Goal: Task Accomplishment & Management: Manage account settings

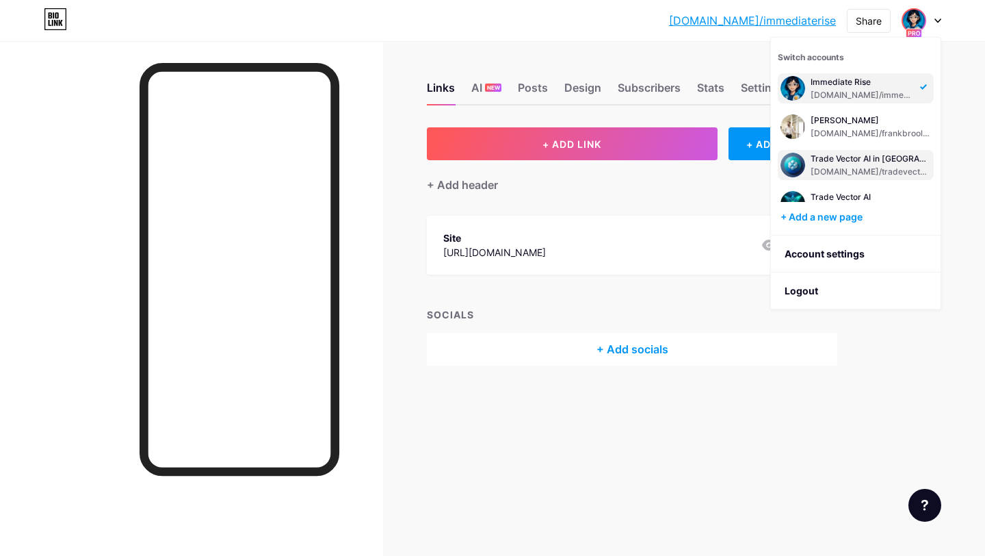
click at [871, 161] on div "Trade Vector AI in [GEOGRAPHIC_DATA]" at bounding box center [871, 158] width 120 height 11
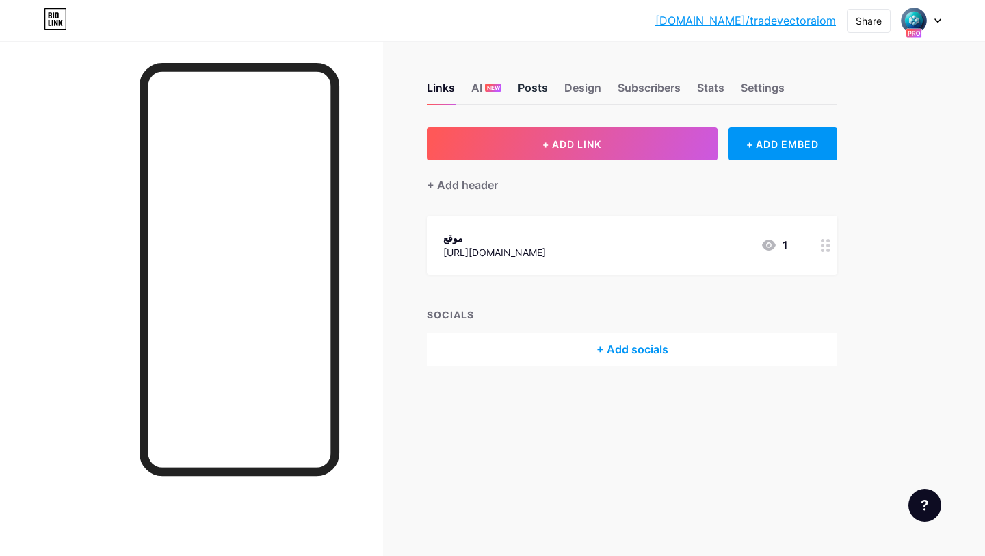
click at [525, 93] on div "Posts" at bounding box center [533, 91] width 30 height 25
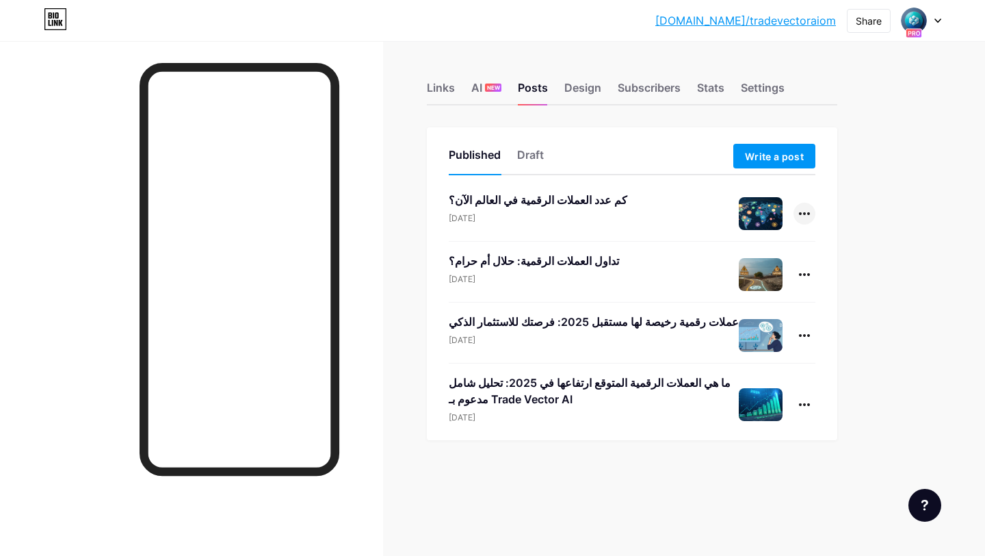
click at [801, 218] on div at bounding box center [805, 214] width 22 height 22
click at [764, 294] on li "Edit" at bounding box center [762, 301] width 105 height 28
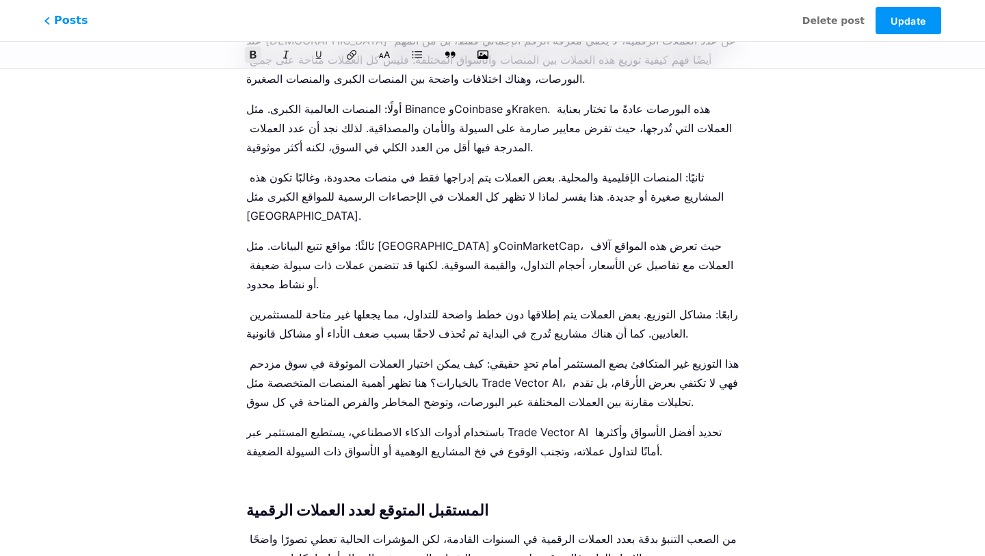
scroll to position [3870, 0]
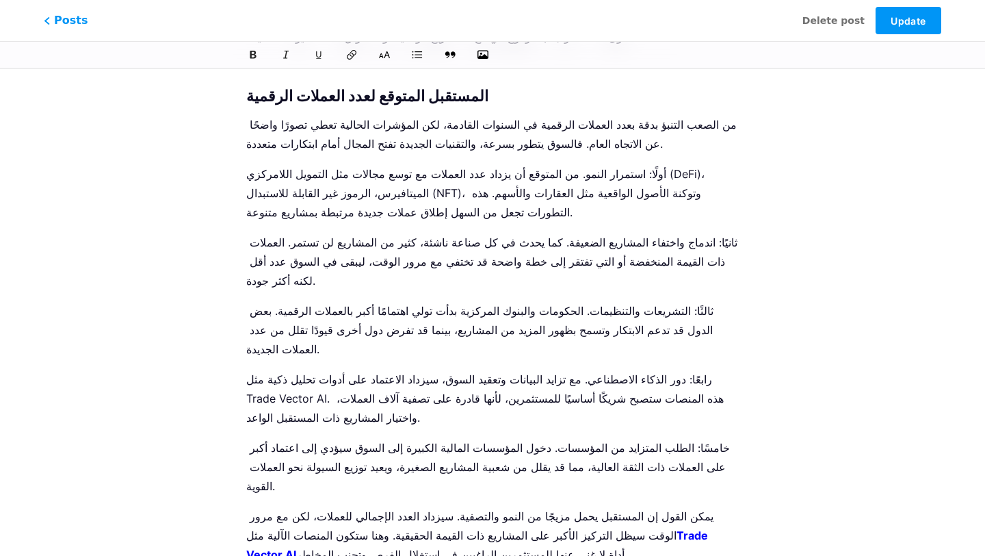
drag, startPoint x: 543, startPoint y: 483, endPoint x: 242, endPoint y: 222, distance: 398.2
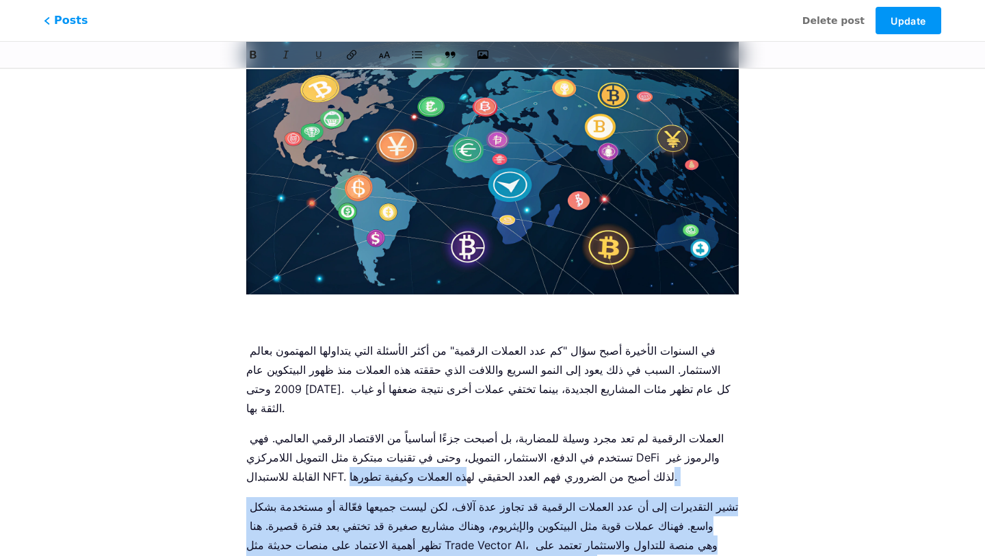
scroll to position [242, 0]
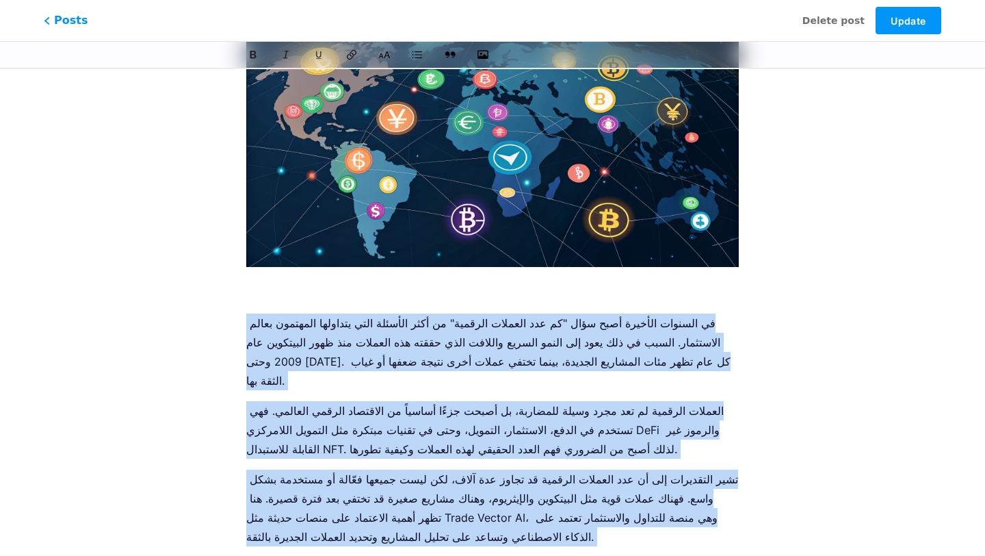
drag, startPoint x: 534, startPoint y: 499, endPoint x: 251, endPoint y: 328, distance: 330.3
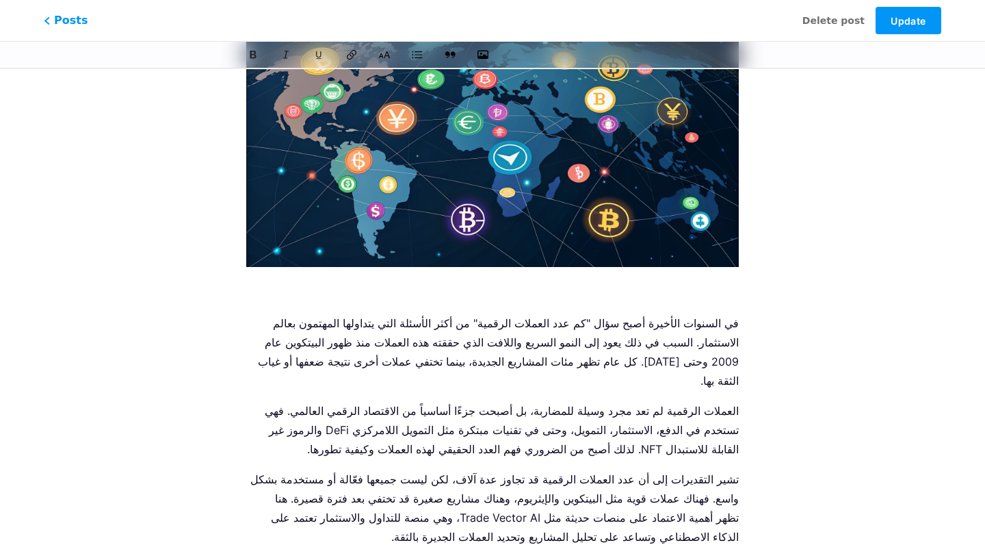
scroll to position [0, 0]
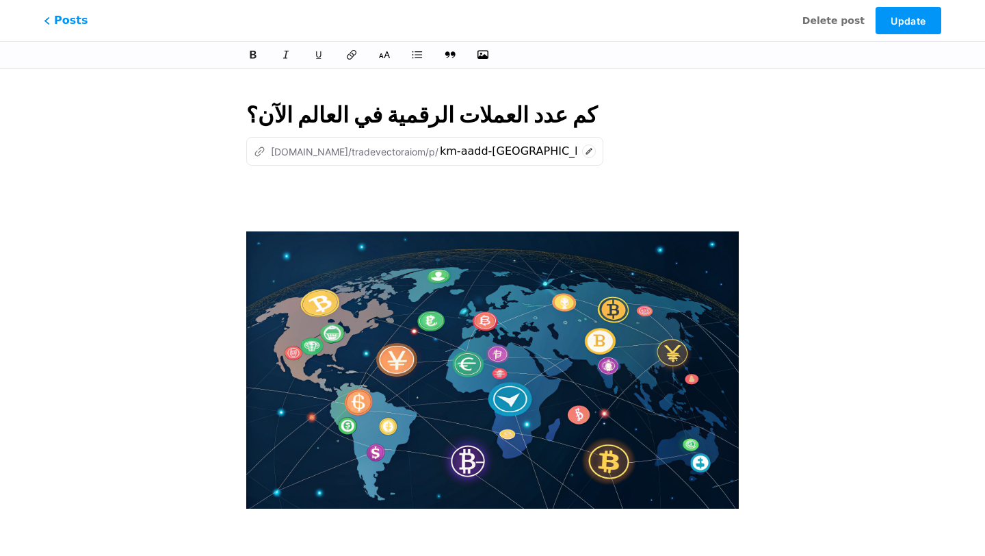
click at [402, 107] on input "كم عدد العملات الرقمية في العالم الآن؟" at bounding box center [492, 115] width 493 height 33
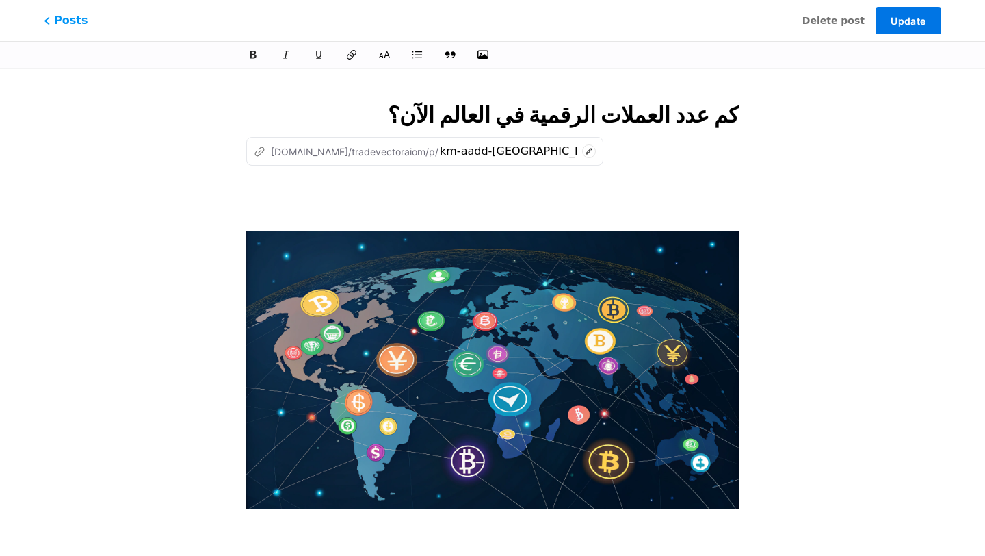
click at [916, 17] on span "Update" at bounding box center [908, 21] width 35 height 12
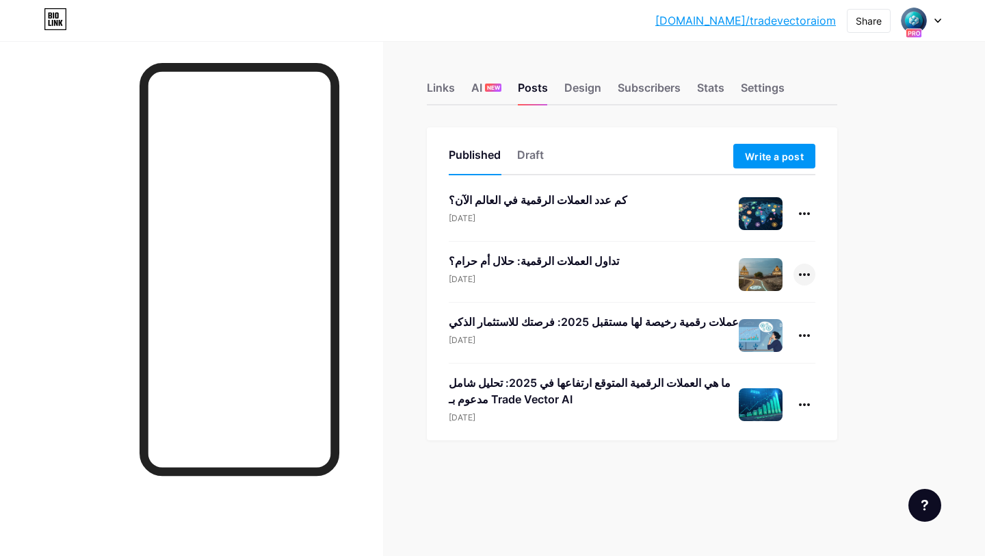
click at [808, 276] on div at bounding box center [805, 274] width 22 height 22
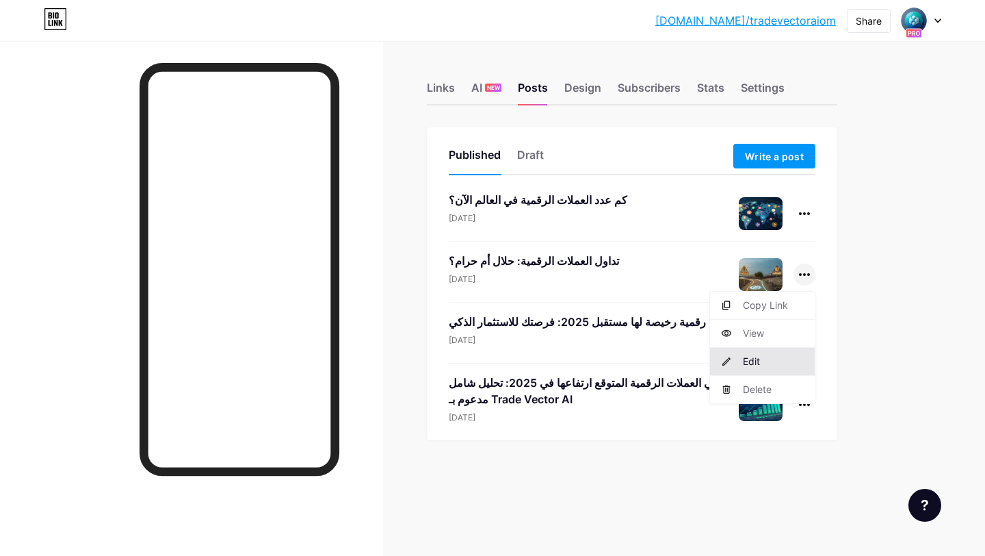
click at [777, 363] on li "Edit" at bounding box center [762, 362] width 105 height 28
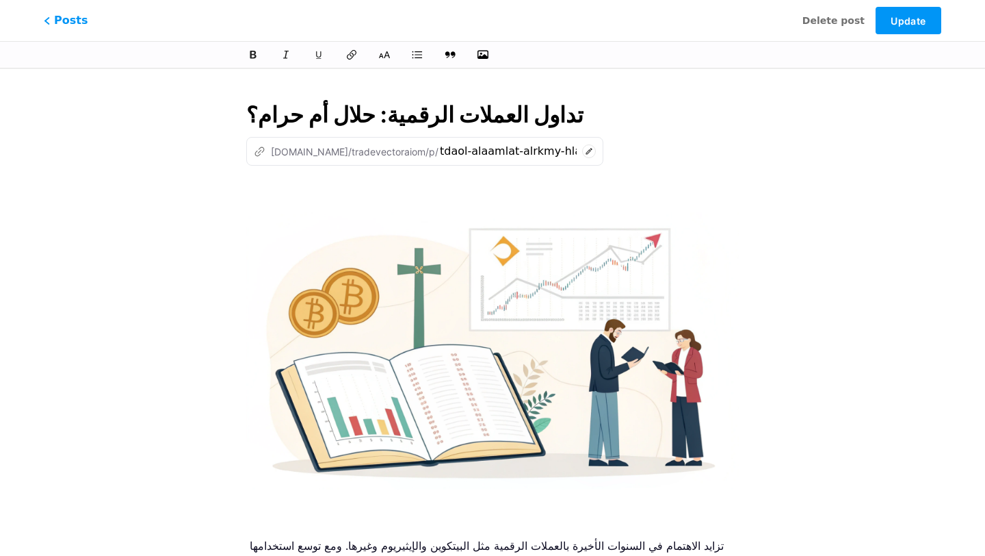
click at [509, 114] on input "تداول العملات الرقمية: حلال أم حرام؟" at bounding box center [492, 115] width 493 height 33
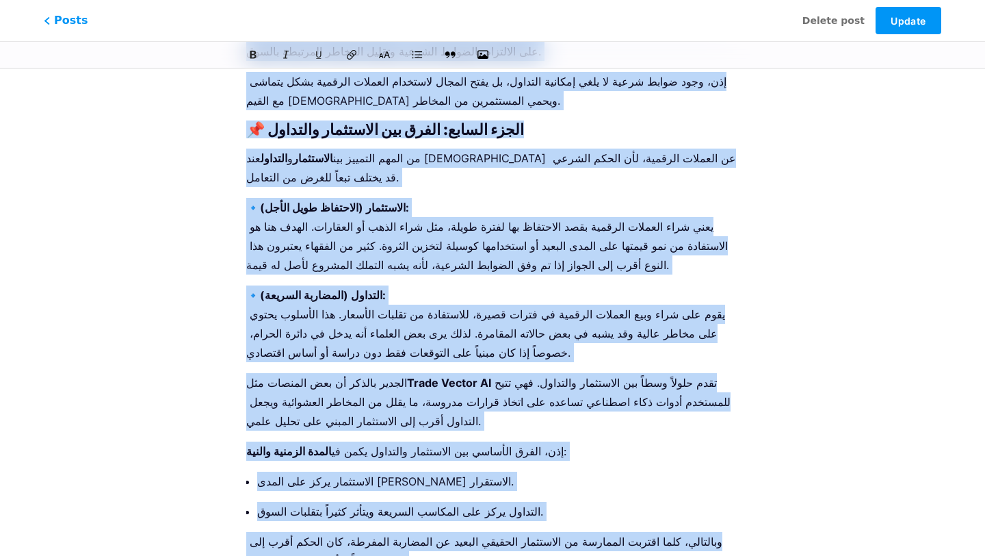
scroll to position [4020, 0]
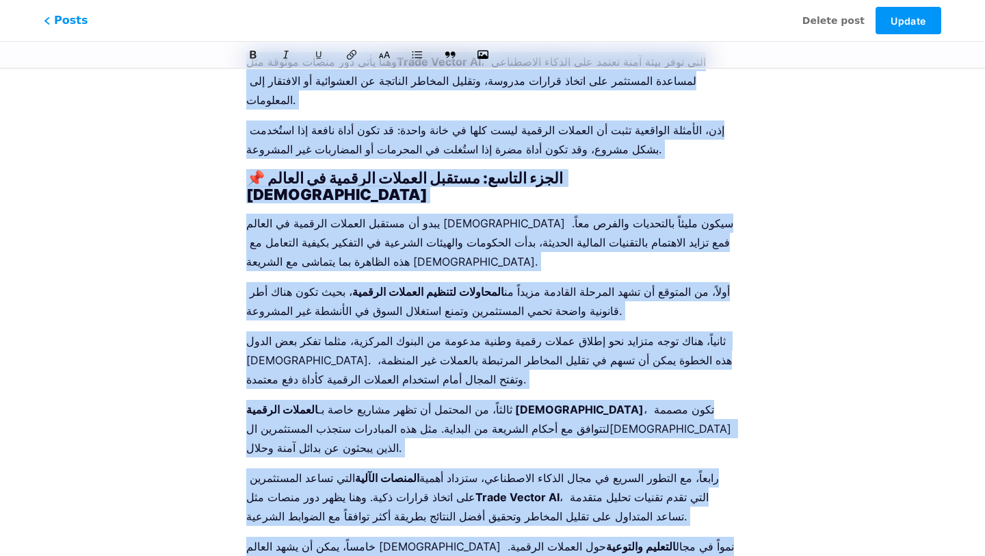
drag, startPoint x: 246, startPoint y: 215, endPoint x: 679, endPoint y: 516, distance: 526.9
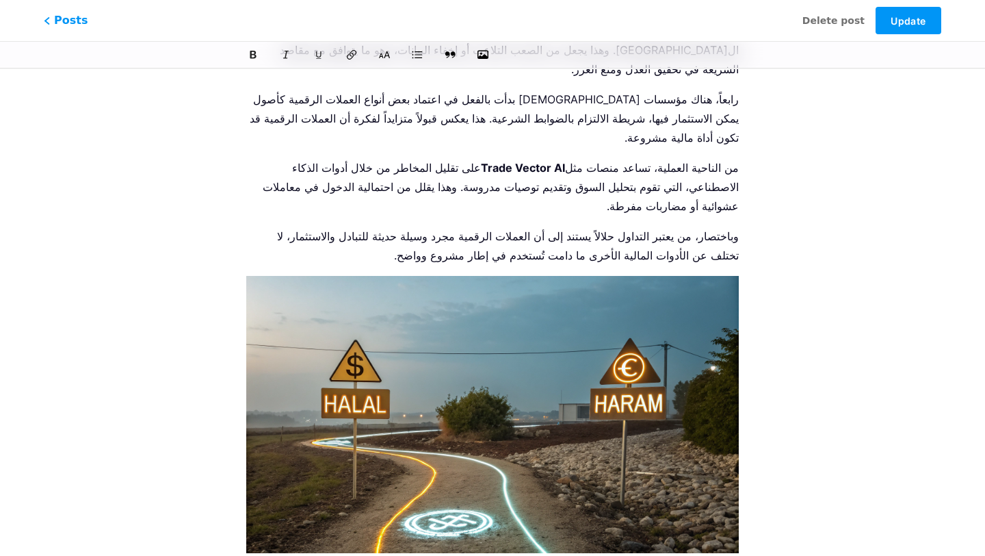
scroll to position [0, 0]
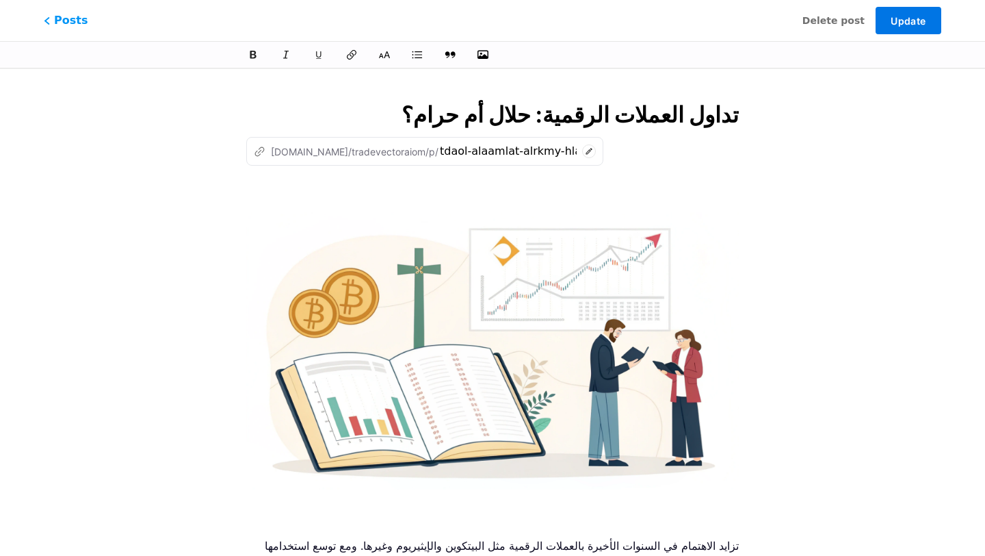
click at [894, 23] on span "Update" at bounding box center [908, 21] width 35 height 12
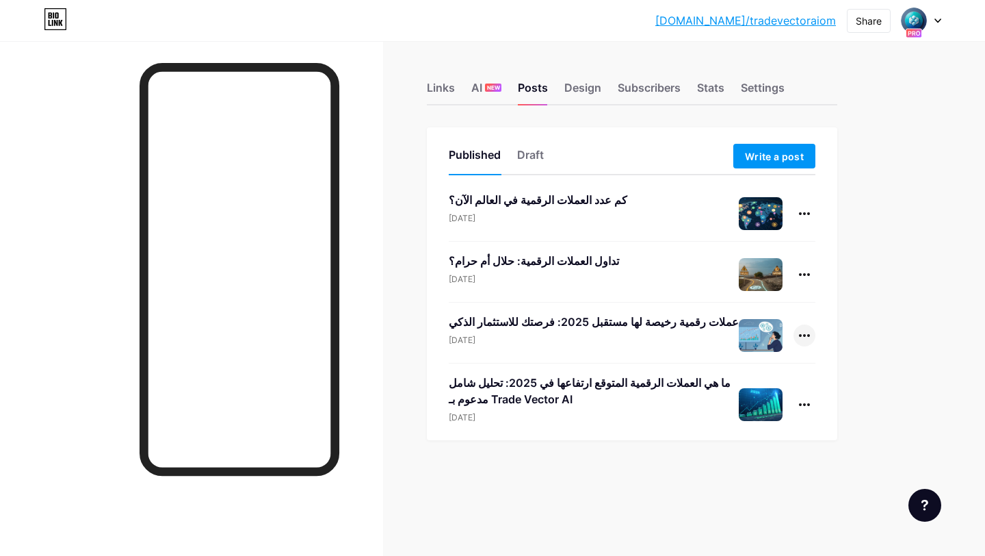
click at [807, 328] on div at bounding box center [805, 335] width 22 height 22
click at [749, 424] on li "Edit" at bounding box center [762, 422] width 105 height 28
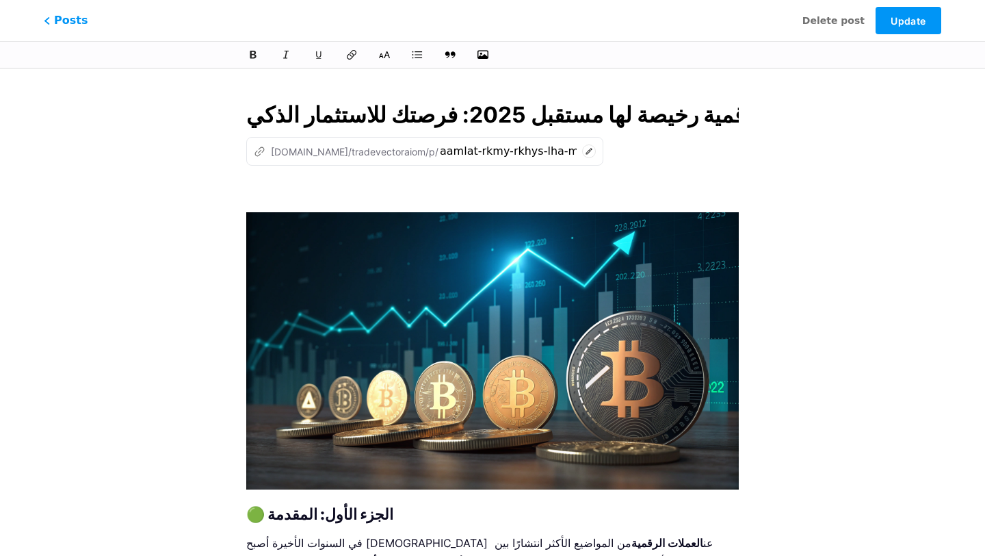
scroll to position [0, 69]
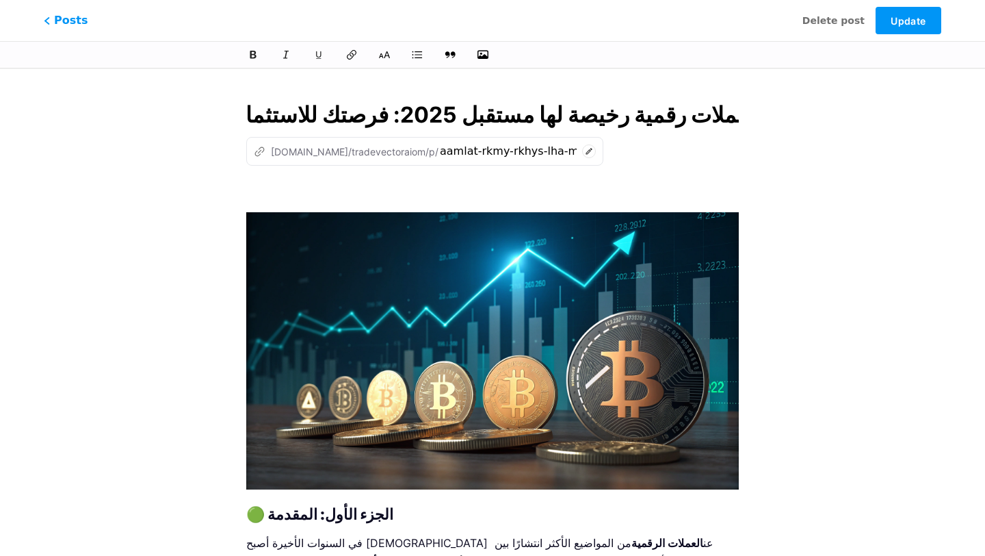
click at [551, 121] on input "عملات رقمية رخيصة لها مستقبل 2025: فرصتك للاستثمار الذكي" at bounding box center [492, 115] width 493 height 33
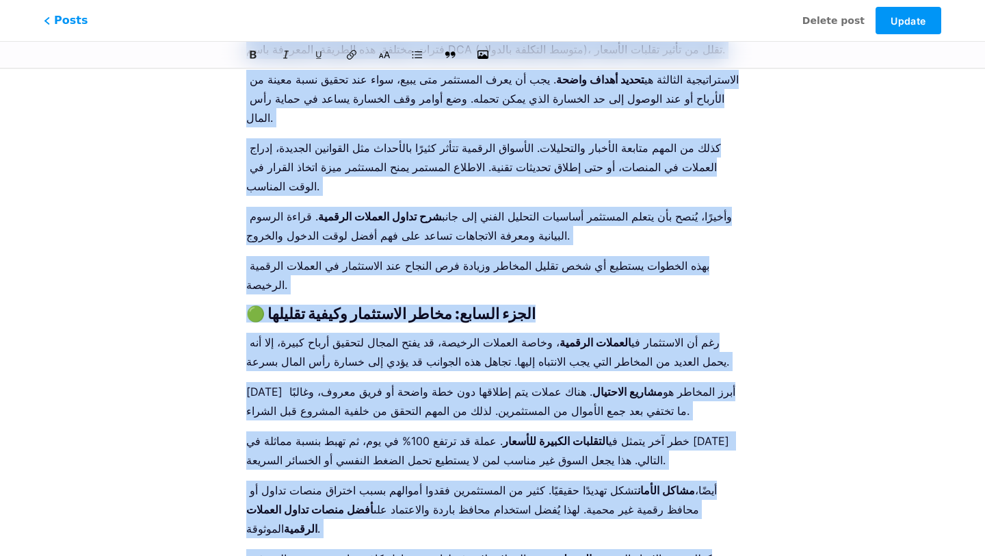
scroll to position [3303, 0]
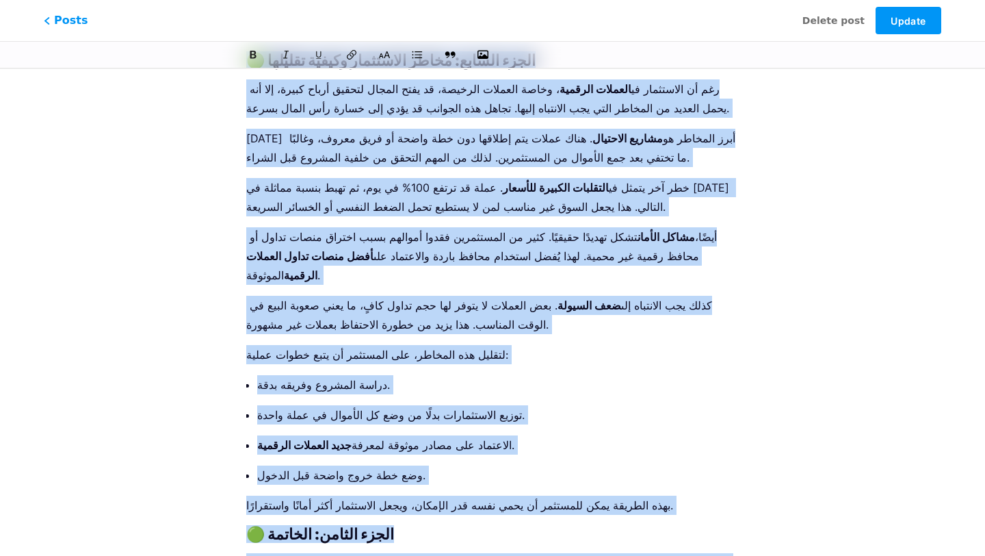
drag, startPoint x: 246, startPoint y: 265, endPoint x: 474, endPoint y: 459, distance: 300.0
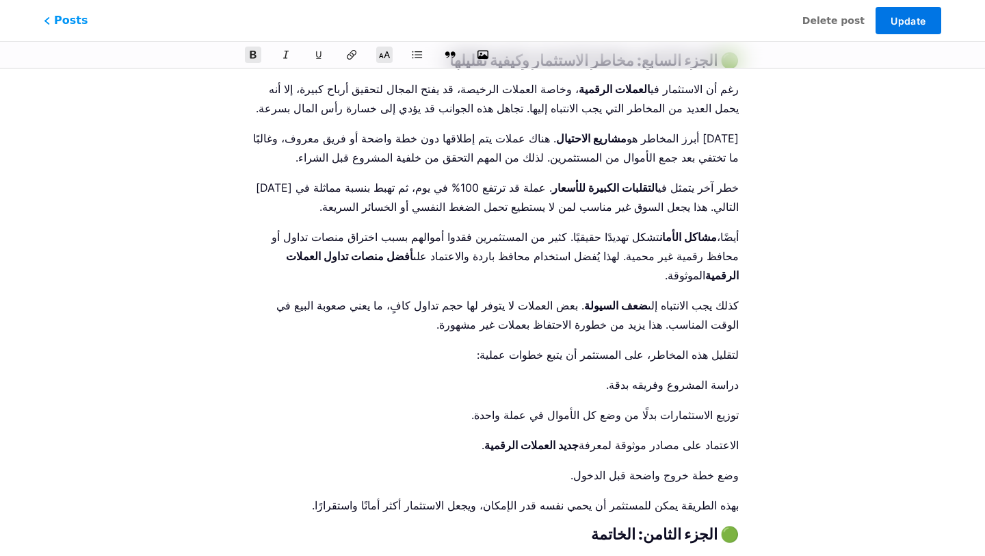
click at [924, 24] on span "Update" at bounding box center [908, 21] width 35 height 12
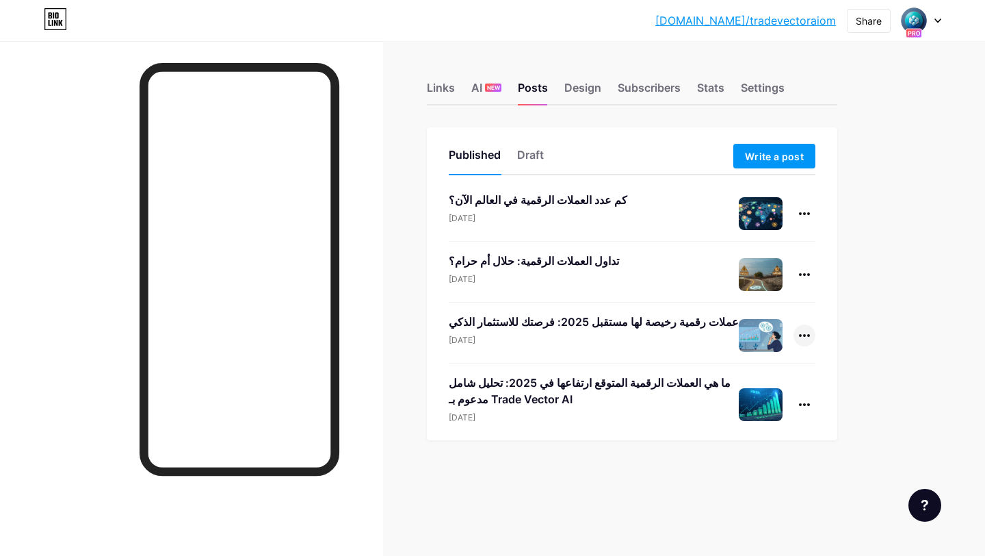
click at [807, 333] on div at bounding box center [805, 335] width 22 height 22
click at [756, 416] on li "Edit" at bounding box center [762, 422] width 105 height 28
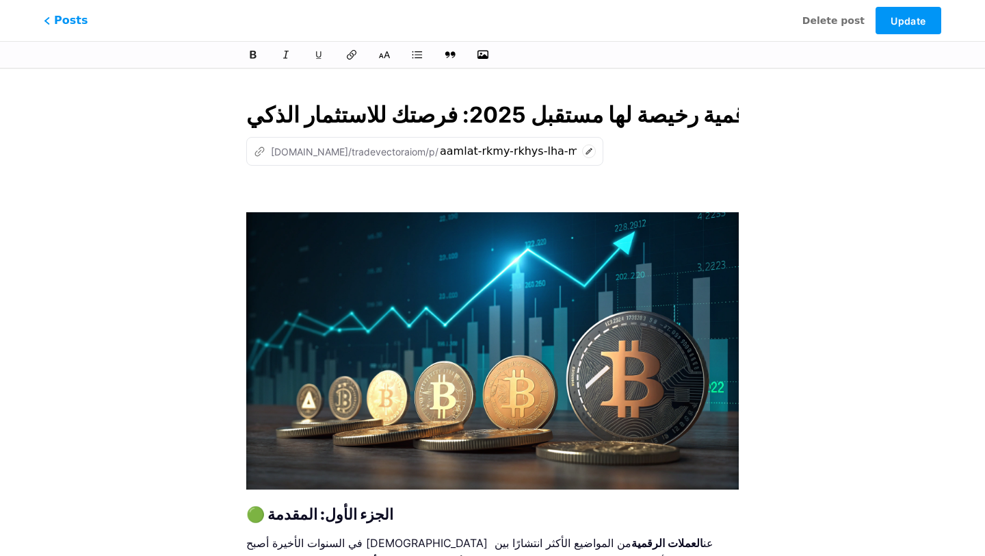
scroll to position [0, 69]
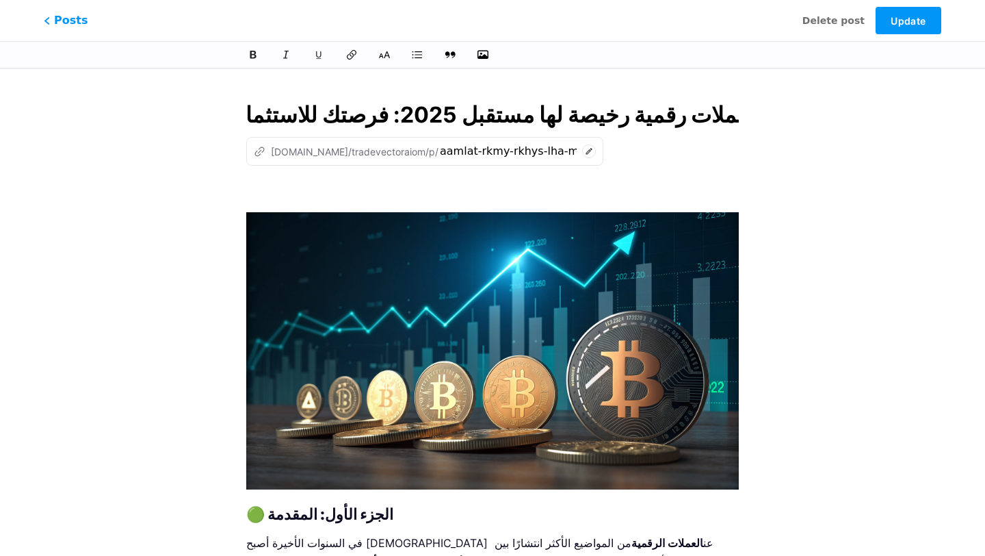
click at [550, 119] on input "عملات رقمية رخيصة لها مستقبل 2025: فرصتك للاستثمار الذكي" at bounding box center [492, 115] width 493 height 33
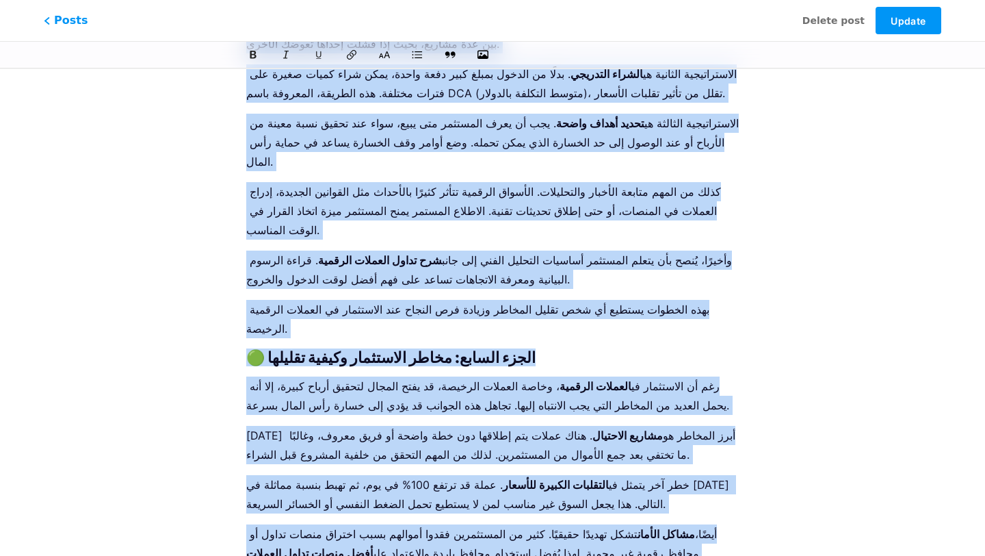
scroll to position [3303, 0]
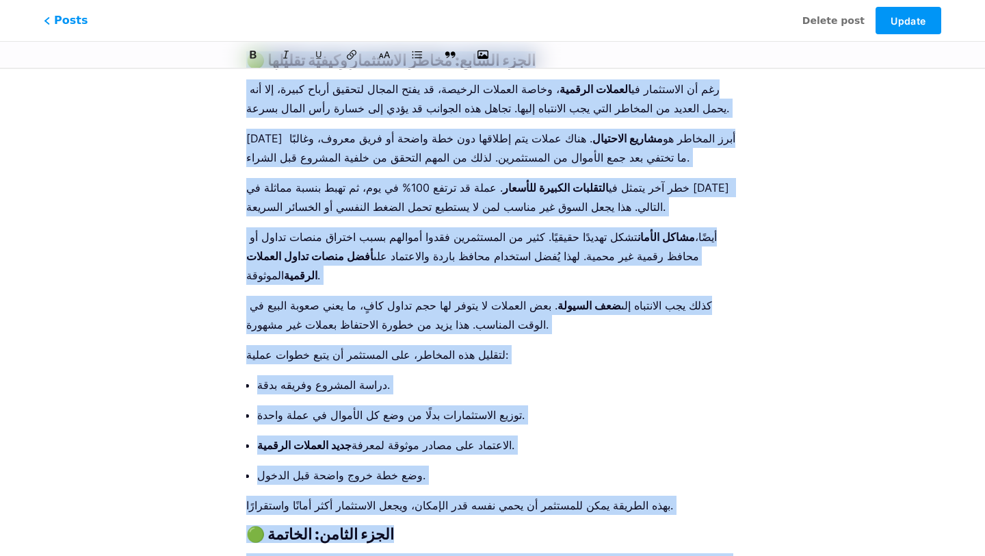
drag, startPoint x: 249, startPoint y: 337, endPoint x: 388, endPoint y: 469, distance: 192.1
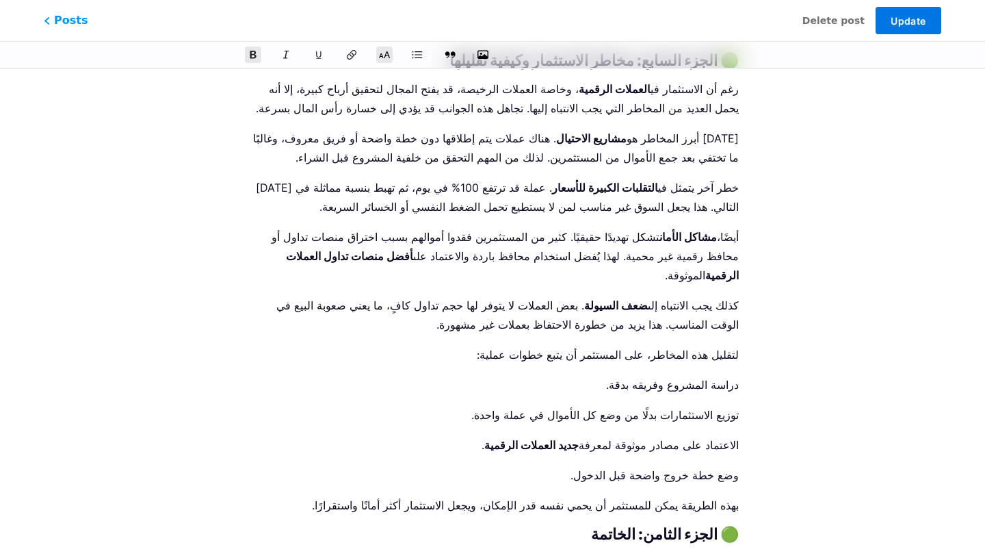
click at [894, 29] on button "Update" at bounding box center [909, 20] width 66 height 27
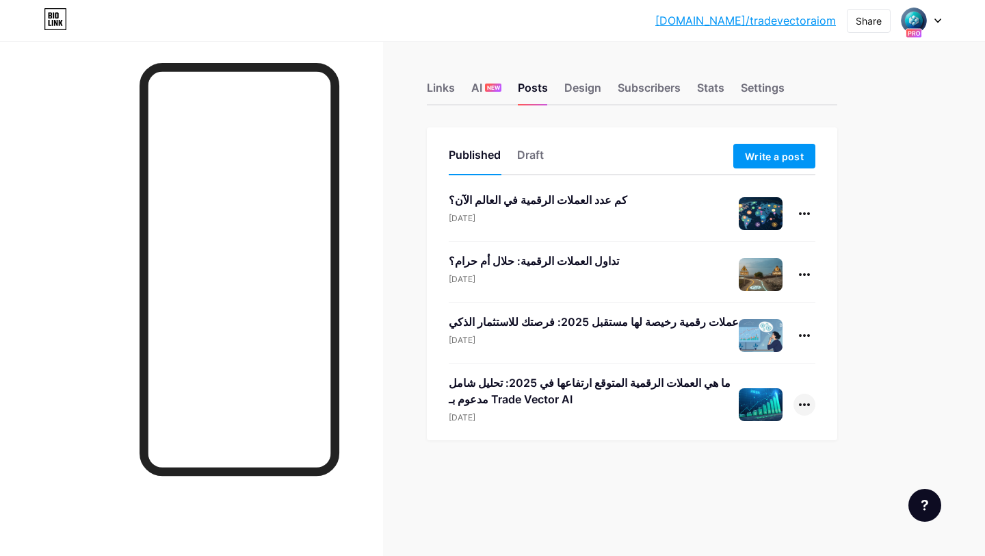
click at [801, 401] on div at bounding box center [805, 404] width 22 height 22
click at [746, 493] on li "Edit" at bounding box center [762, 492] width 105 height 28
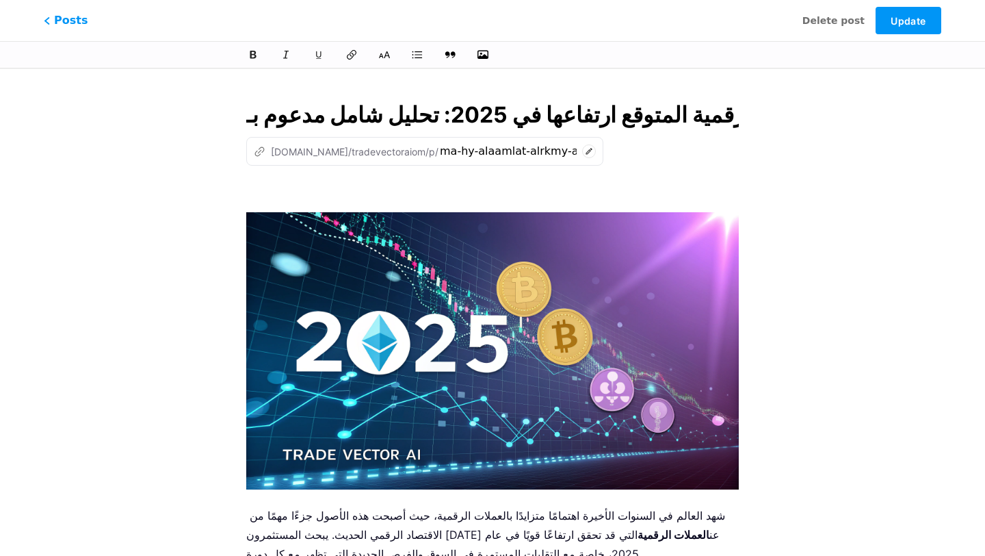
scroll to position [0, 300]
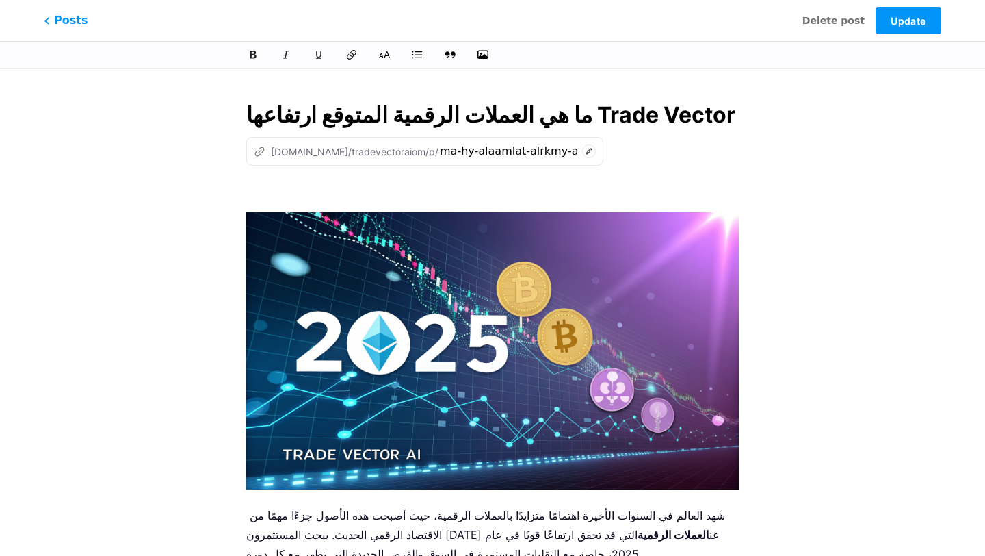
click at [491, 118] on input "ما هي العملات الرقمية المتوقع ارتفاعها في 2025: تحليل شامل مدعوم بـ Trade Vecto…" at bounding box center [492, 115] width 493 height 33
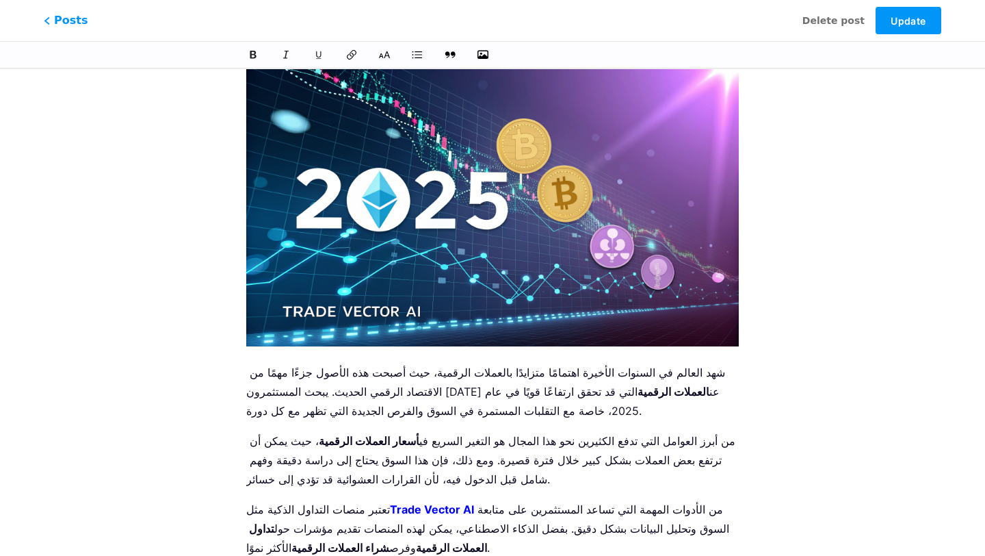
scroll to position [0, 0]
drag, startPoint x: 244, startPoint y: 372, endPoint x: 276, endPoint y: 412, distance: 51.1
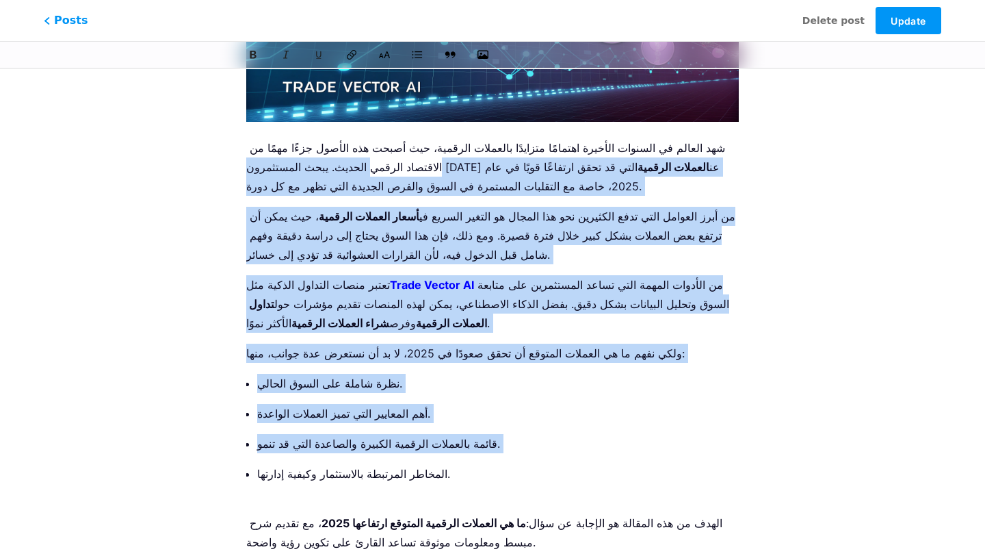
scroll to position [352, 0]
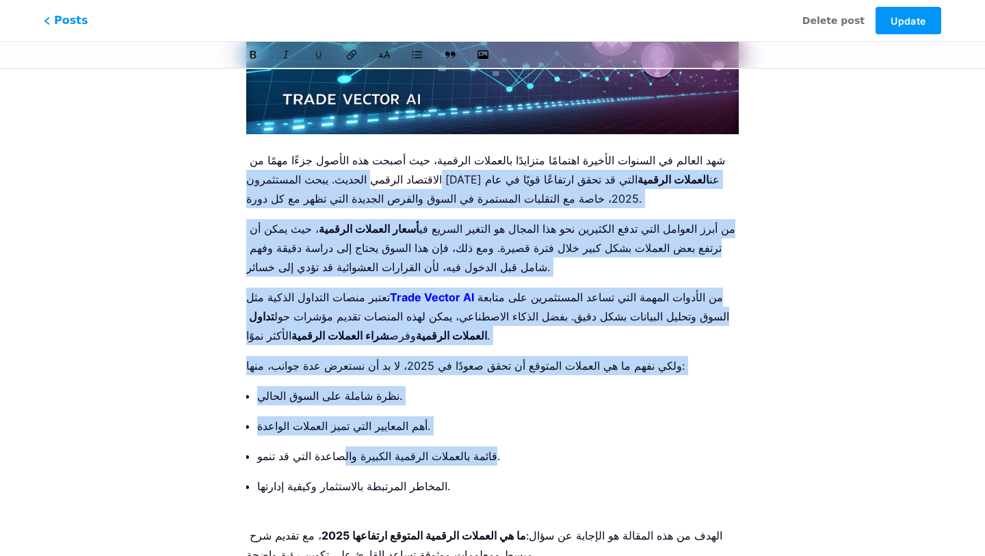
drag, startPoint x: 249, startPoint y: 376, endPoint x: 335, endPoint y: 460, distance: 120.0
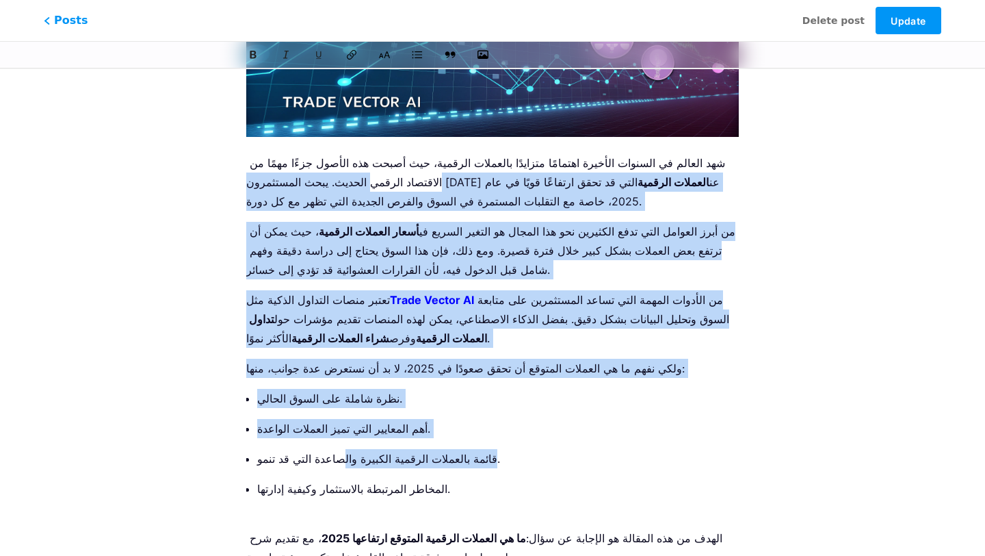
click at [280, 252] on p "من أبرز العوامل التي تدفع الكثيرين نحو هذا المجال هو التغير السريع في أسعار الع…" at bounding box center [492, 250] width 493 height 57
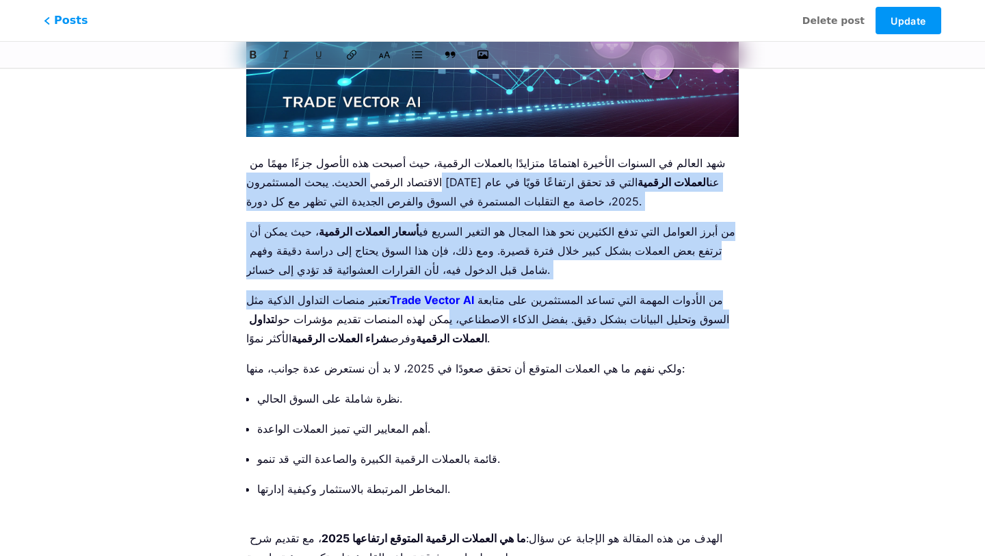
drag, startPoint x: 248, startPoint y: 165, endPoint x: 536, endPoint y: 350, distance: 343.2
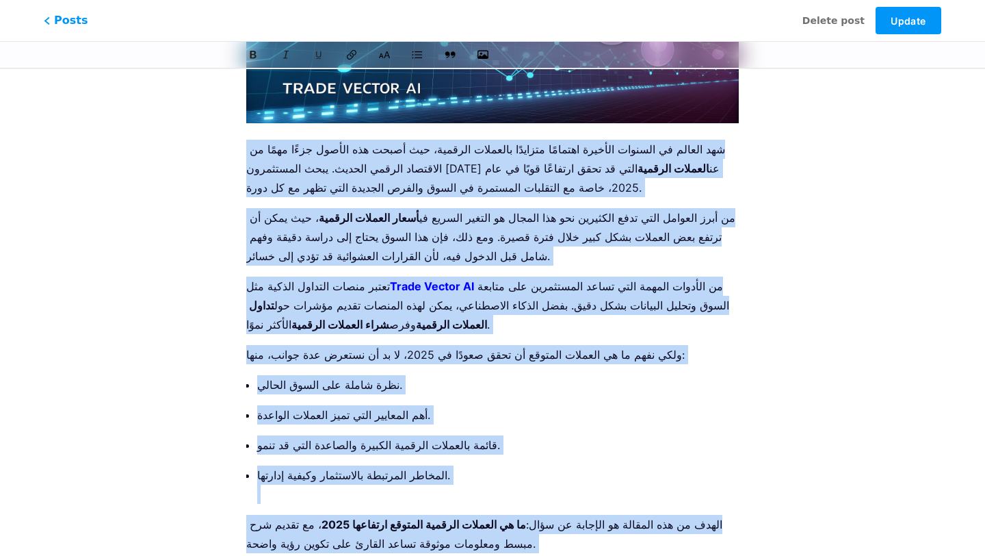
scroll to position [18, 0]
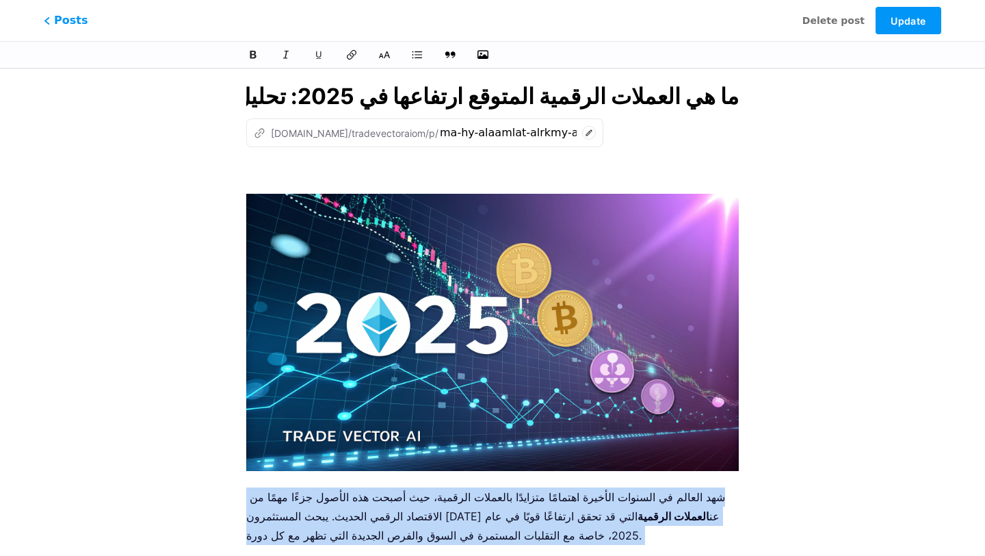
drag, startPoint x: 553, startPoint y: 493, endPoint x: 244, endPoint y: 493, distance: 309.3
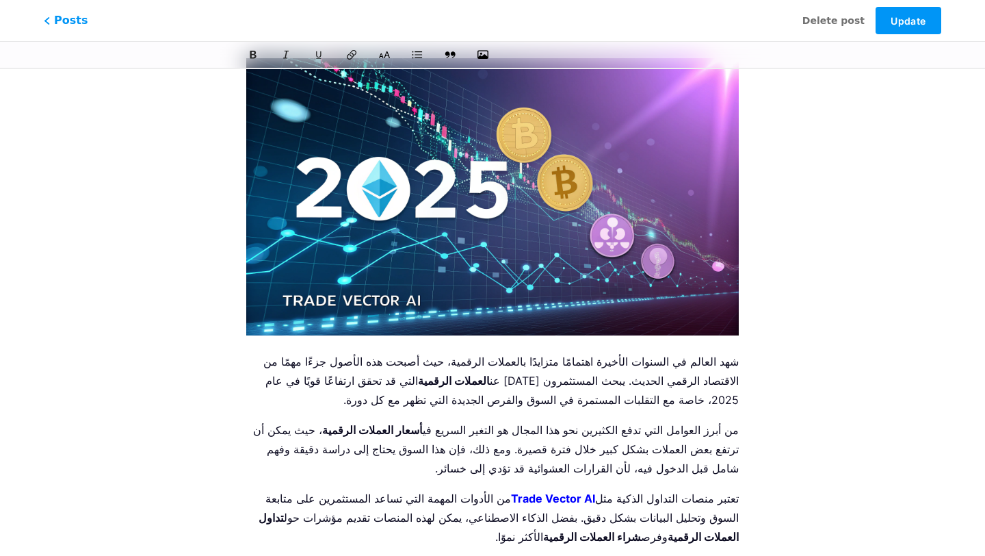
scroll to position [172, 0]
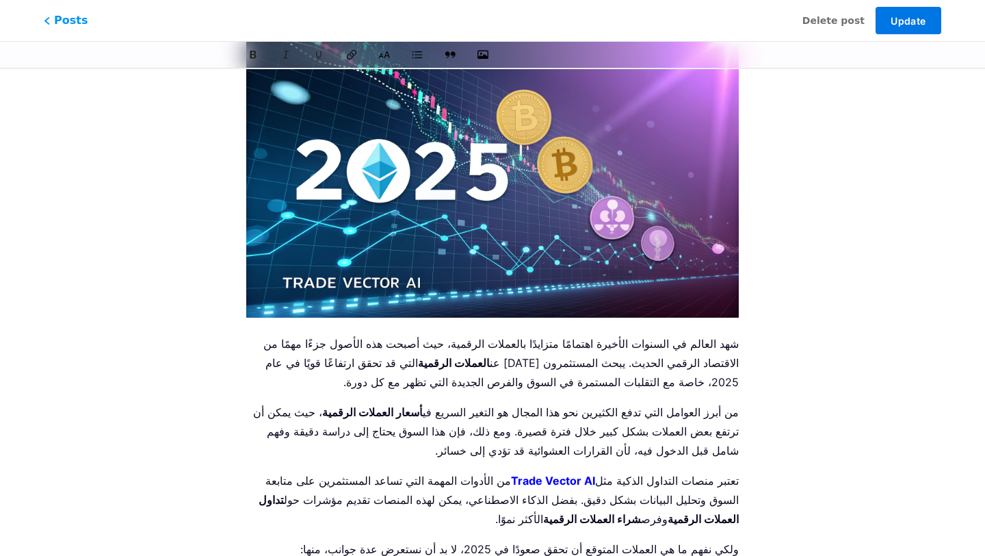
click at [902, 17] on span "Update" at bounding box center [908, 21] width 35 height 12
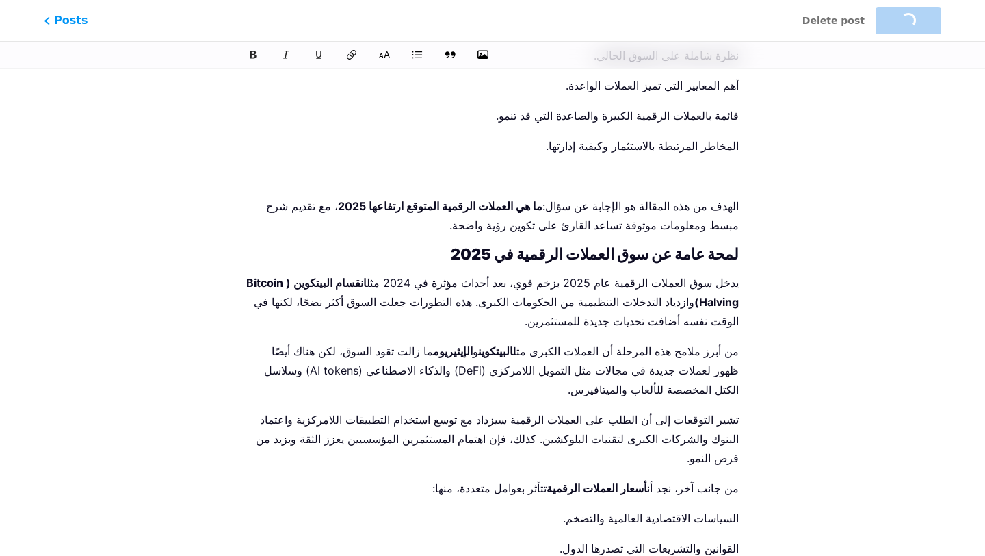
scroll to position [714, 0]
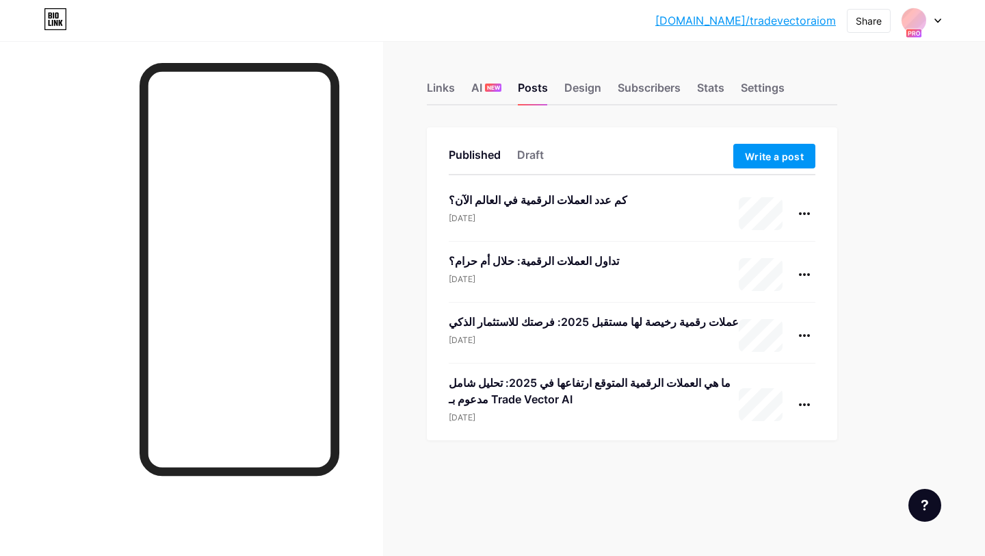
click at [935, 22] on icon at bounding box center [938, 20] width 7 height 5
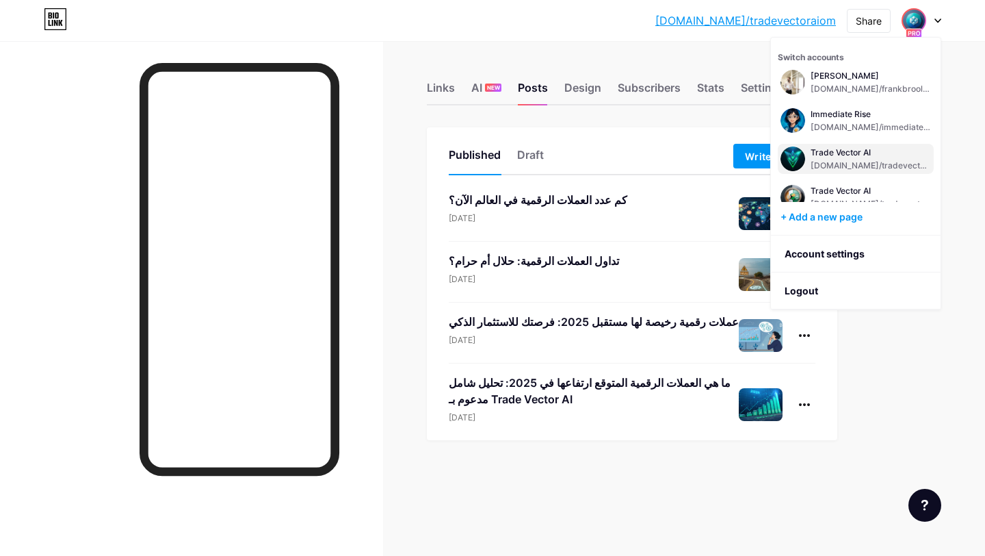
scroll to position [55, 0]
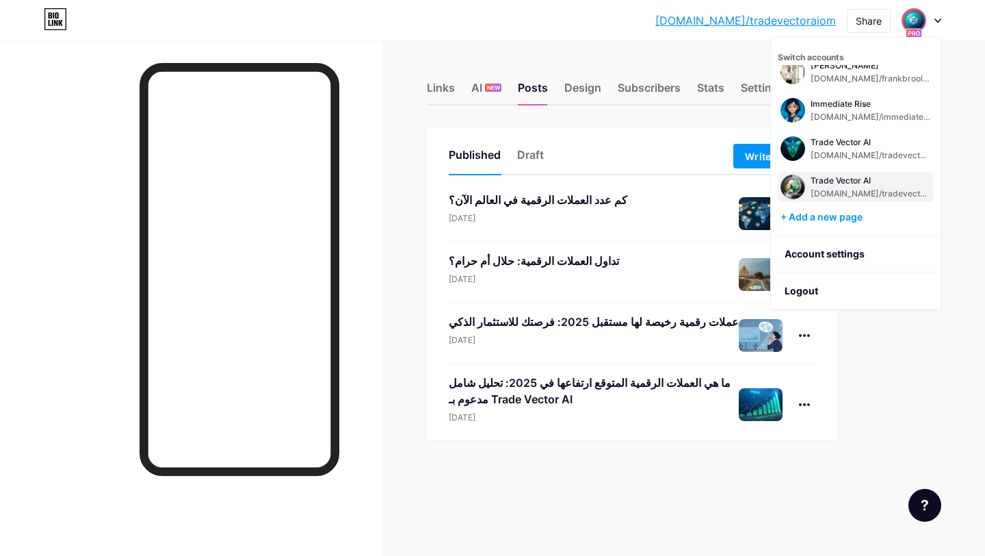
click at [863, 187] on div "Trade Vector AI bio.link/tradevectoraiae" at bounding box center [871, 186] width 120 height 25
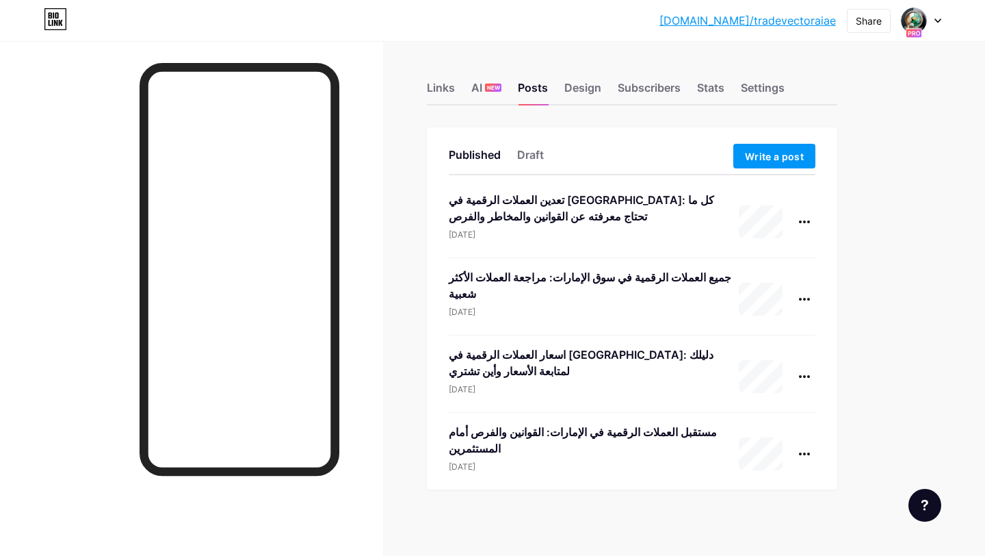
scroll to position [8, 0]
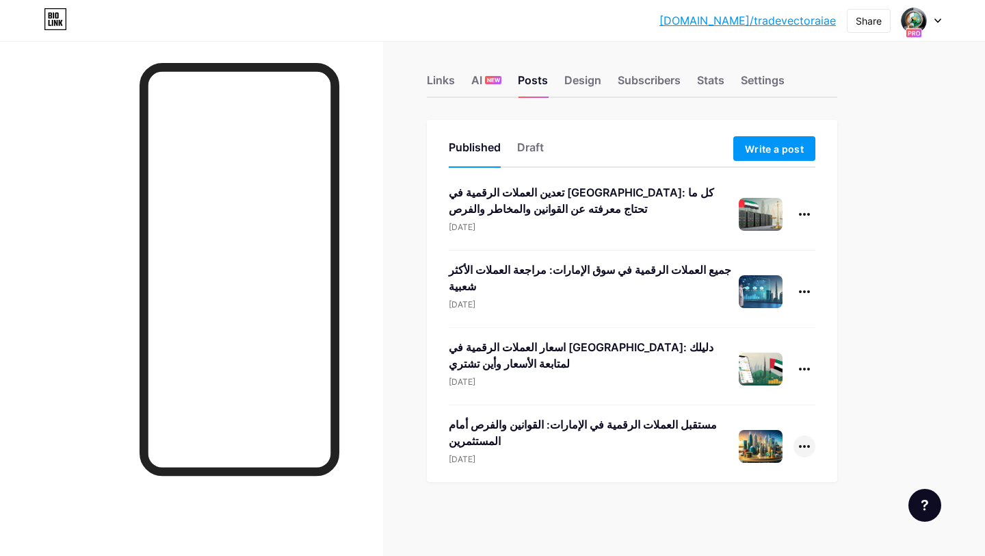
click at [807, 445] on icon at bounding box center [804, 446] width 11 height 3
click at [781, 528] on li "Edit" at bounding box center [762, 533] width 105 height 28
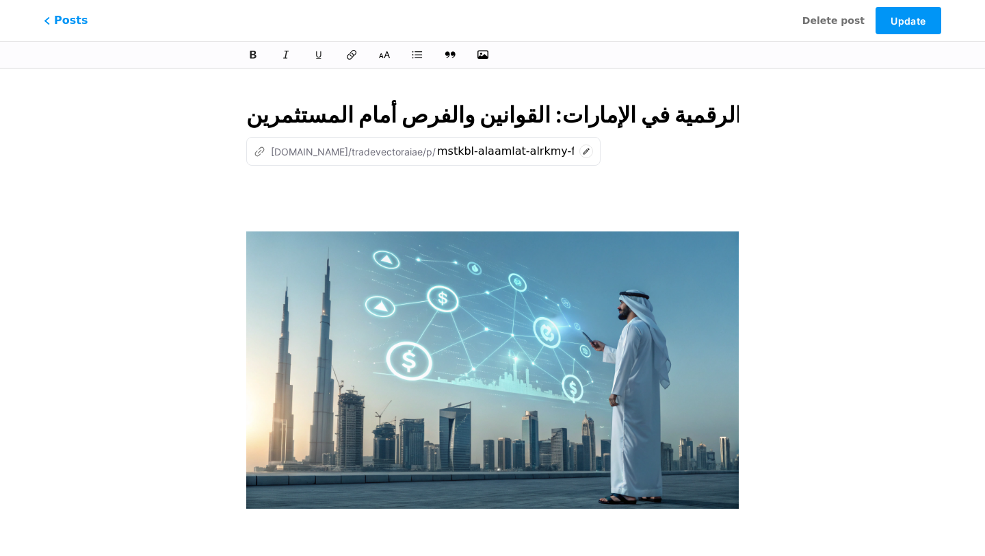
scroll to position [0, 113]
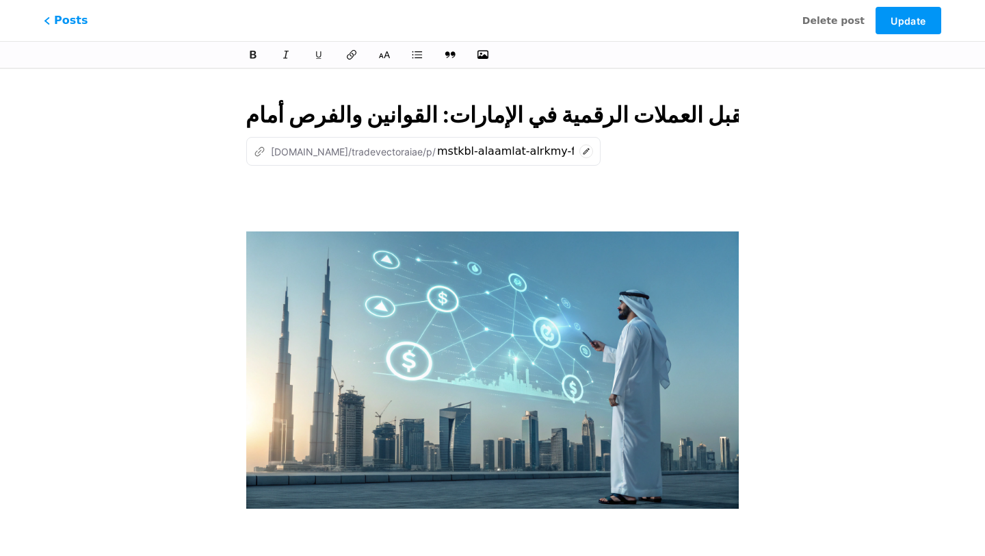
click at [615, 110] on input "مستقبل العملات الرقمية في الإمارات: القوانين والفرص أمام المستثمرين" at bounding box center [492, 115] width 493 height 33
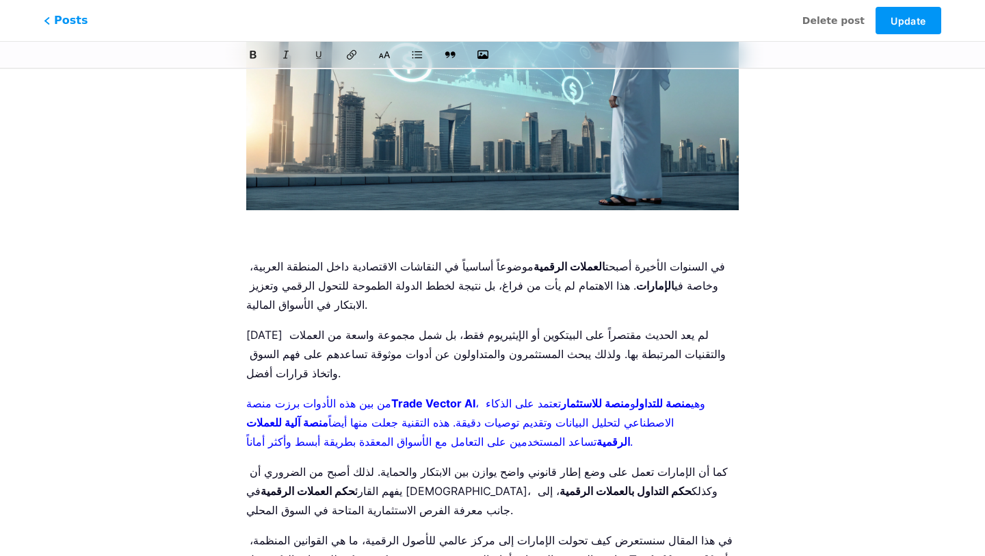
scroll to position [328, 0]
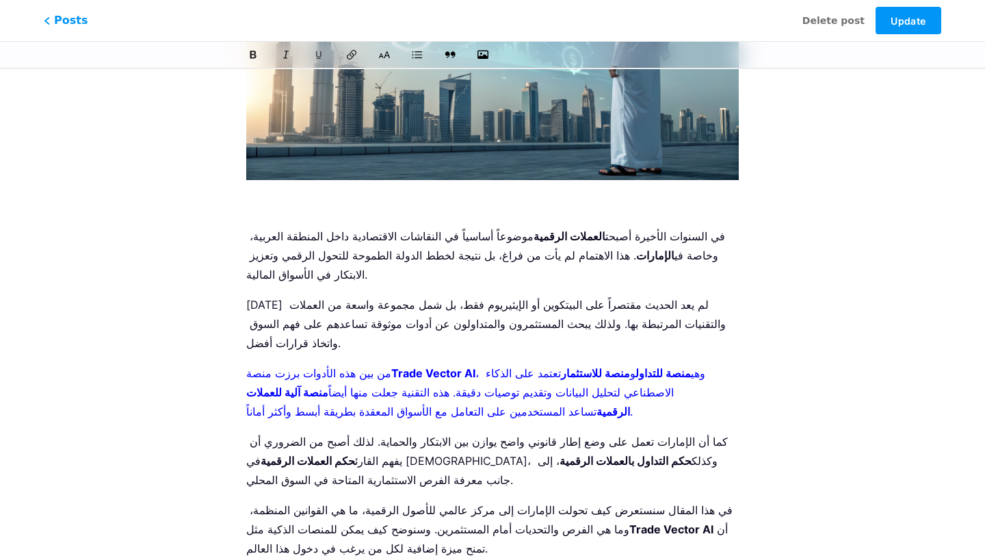
drag, startPoint x: 243, startPoint y: 238, endPoint x: 328, endPoint y: 380, distance: 165.1
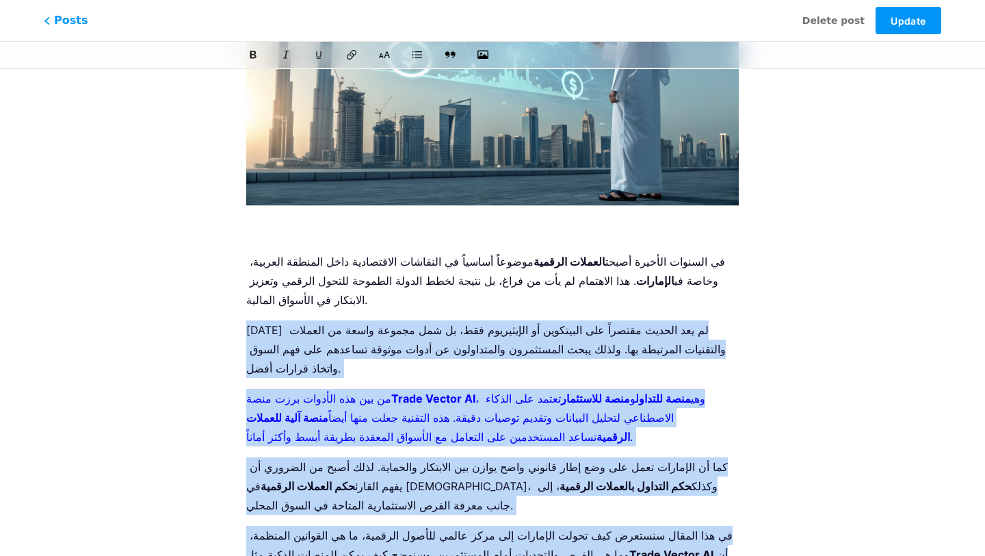
scroll to position [281, 0]
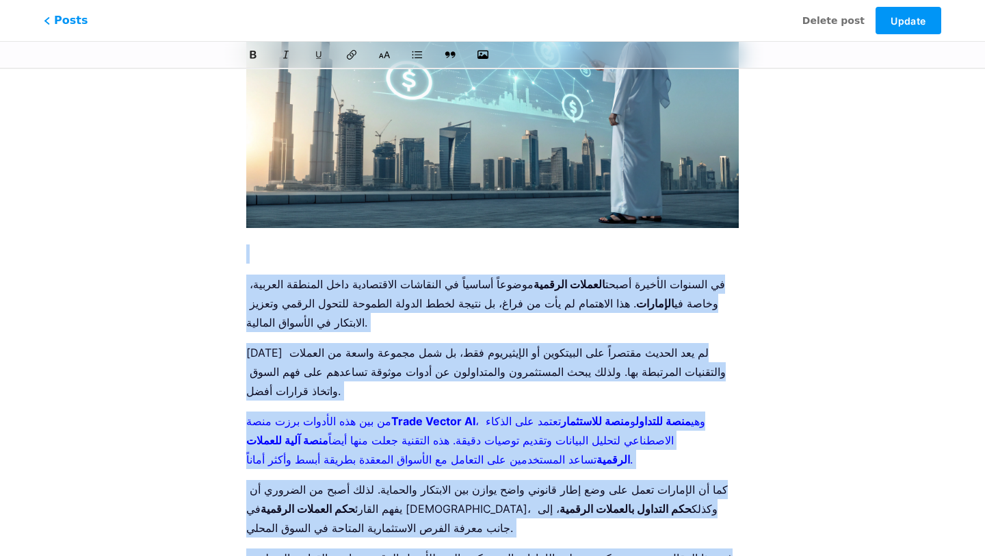
drag, startPoint x: 542, startPoint y: 493, endPoint x: 233, endPoint y: 242, distance: 397.4
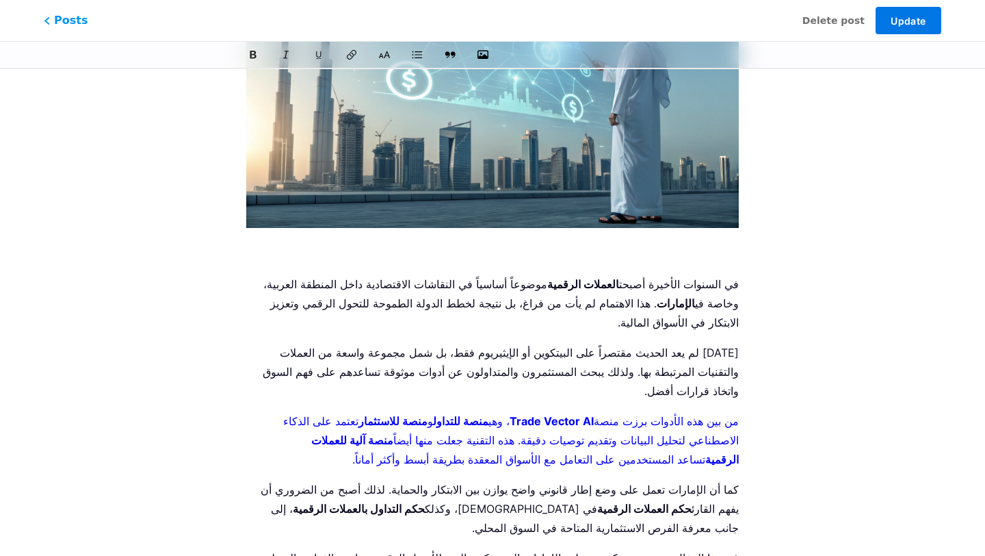
click at [913, 25] on span "Update" at bounding box center [908, 21] width 35 height 12
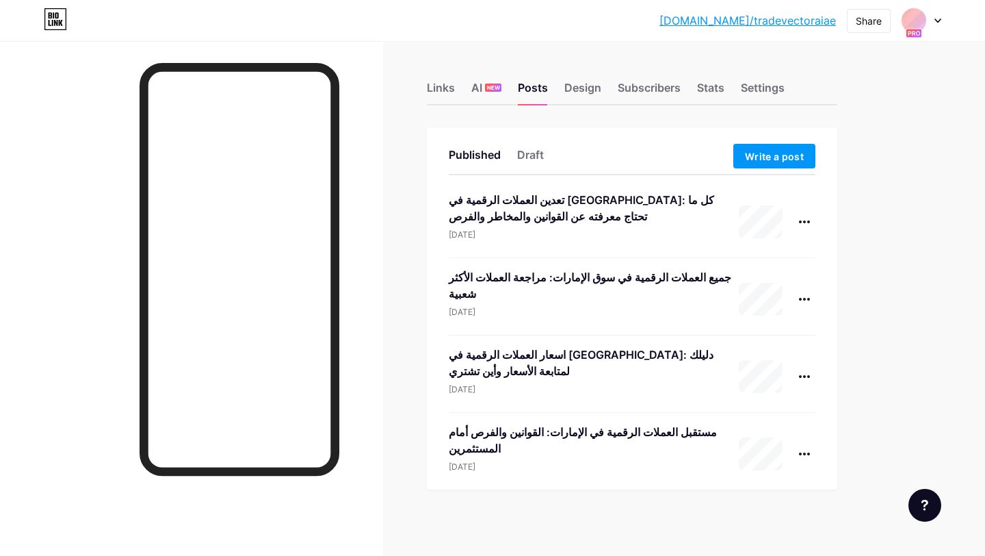
scroll to position [8, 0]
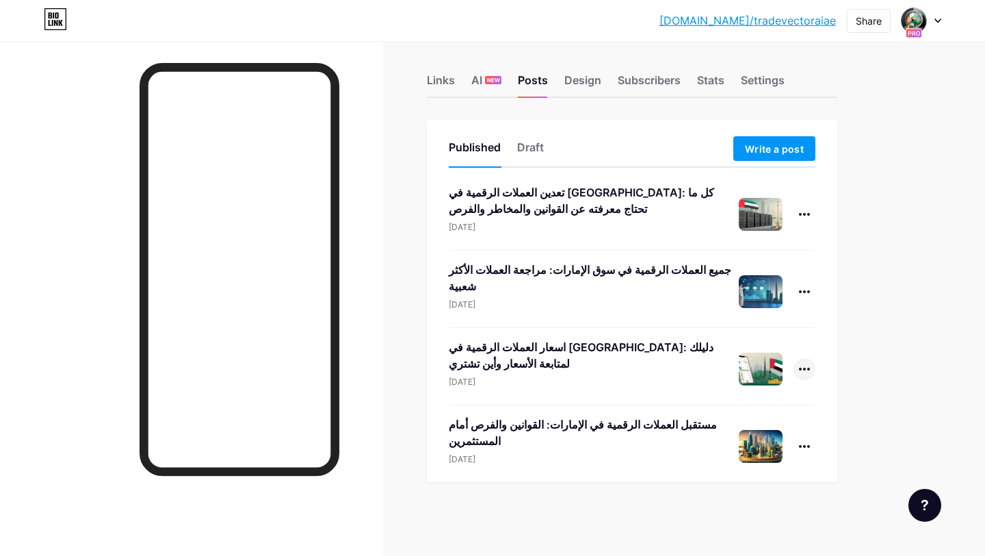
click at [807, 372] on div at bounding box center [805, 369] width 22 height 22
click at [752, 452] on li "Edit" at bounding box center [762, 456] width 105 height 28
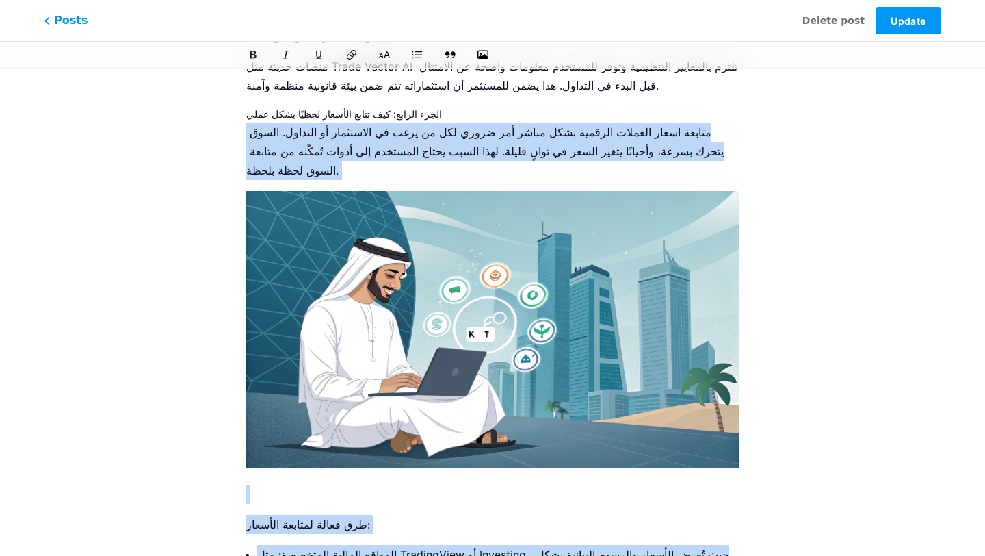
scroll to position [1734, 0]
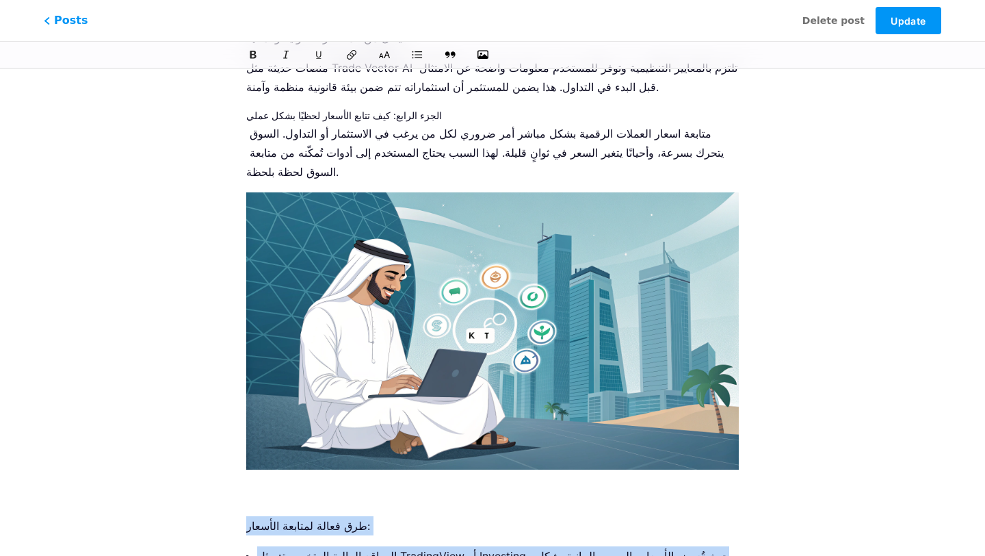
drag, startPoint x: 649, startPoint y: 493, endPoint x: 243, endPoint y: 397, distance: 417.6
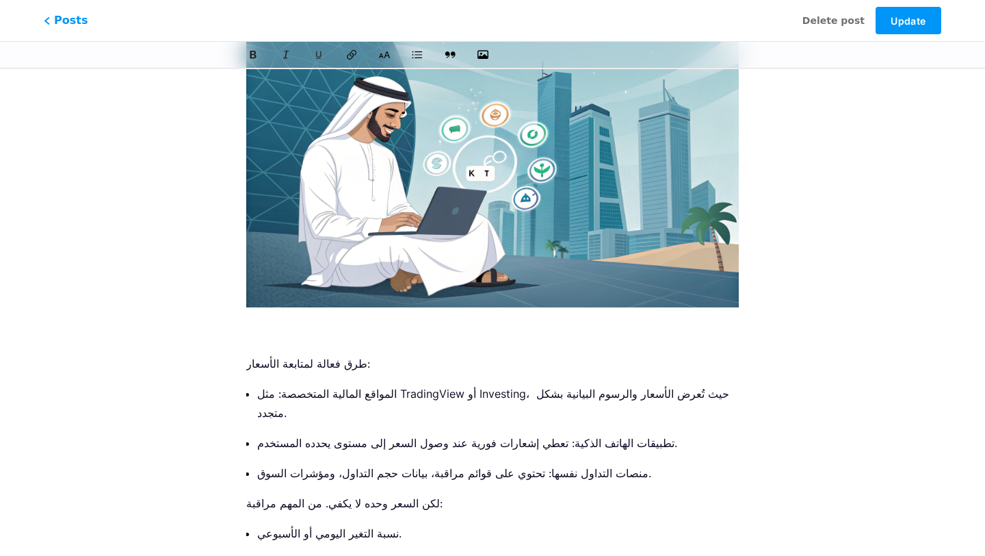
scroll to position [1894, 0]
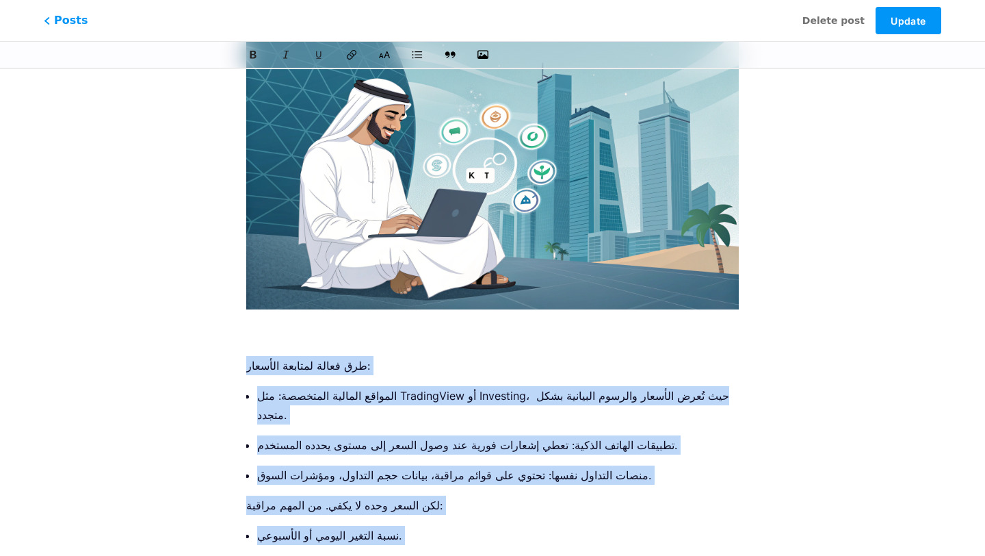
click at [416, 386] on ul "المواقع المالية المتخصصة: مثل TradingView أو Investing، حيث تُعرض الأسعار والرس…" at bounding box center [498, 435] width 482 height 99
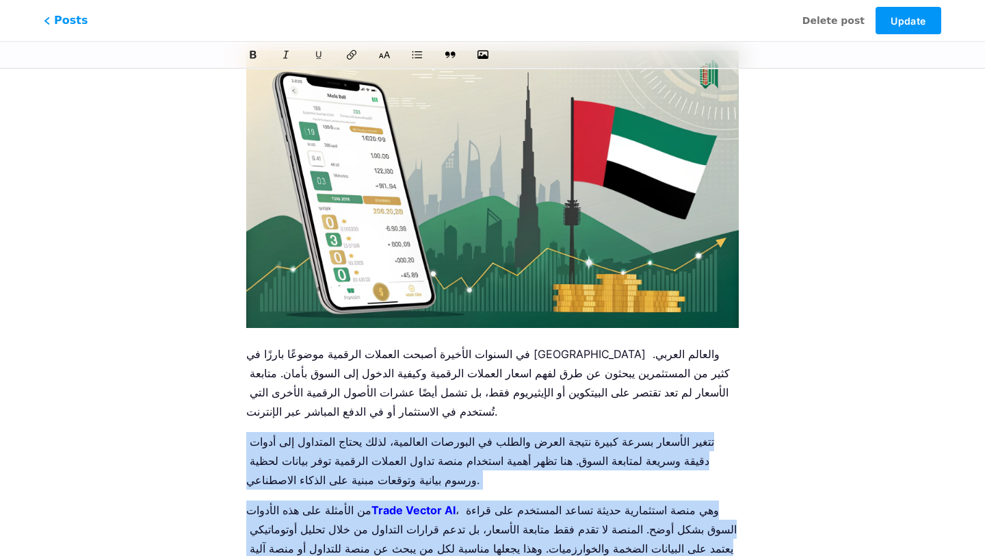
scroll to position [162, 0]
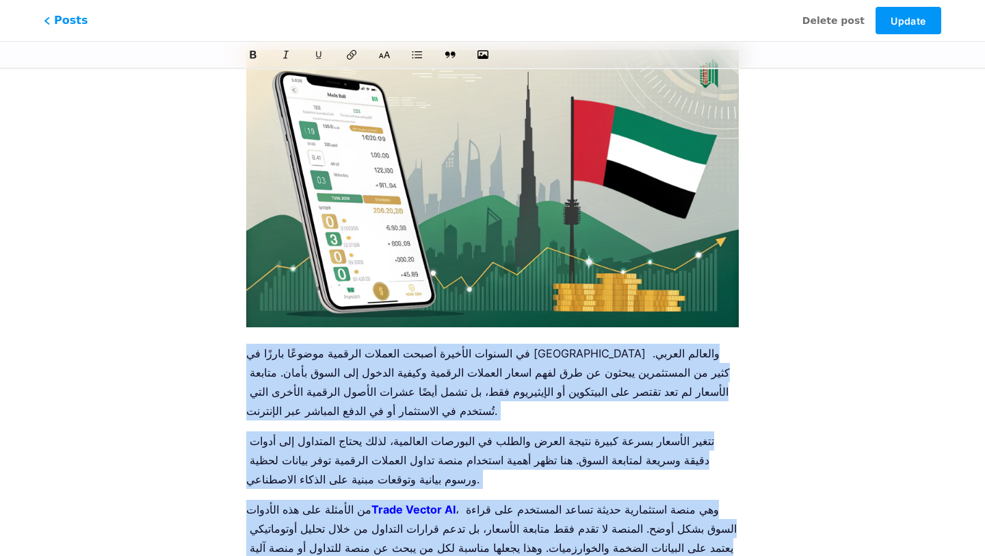
drag, startPoint x: 642, startPoint y: 491, endPoint x: 240, endPoint y: 351, distance: 425.8
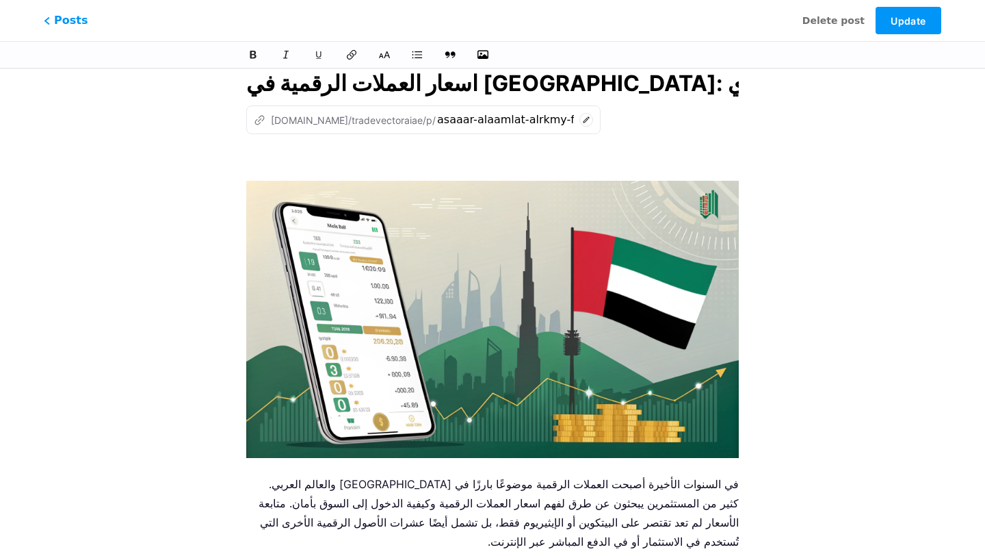
scroll to position [0, 0]
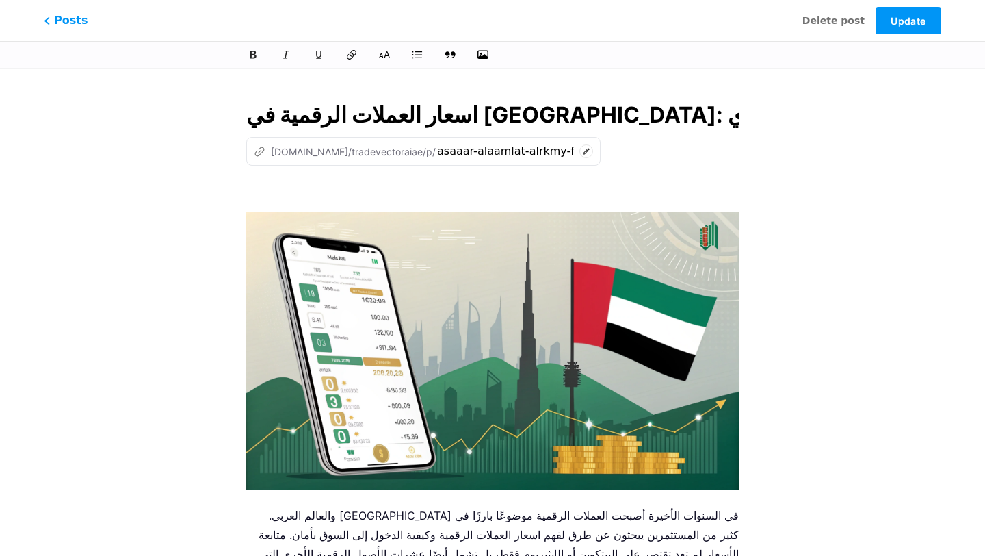
click at [554, 118] on input "اسعار العملات الرقمية في [GEOGRAPHIC_DATA]: دليلك لمتابعة الأسعار وأين تشتري" at bounding box center [492, 115] width 493 height 33
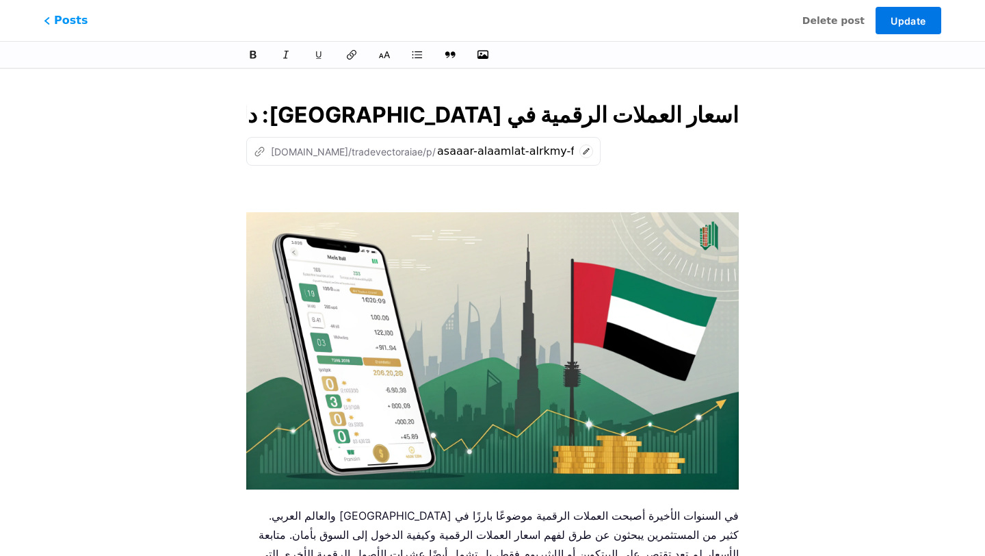
click at [905, 23] on span "Update" at bounding box center [908, 21] width 35 height 12
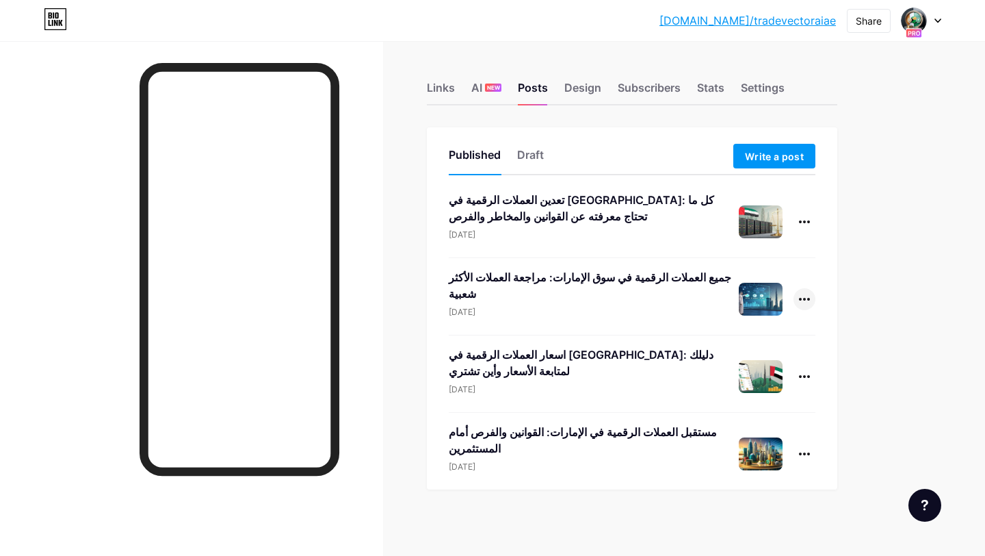
click at [806, 301] on div at bounding box center [805, 299] width 22 height 22
click at [767, 385] on li "Edit" at bounding box center [762, 386] width 105 height 28
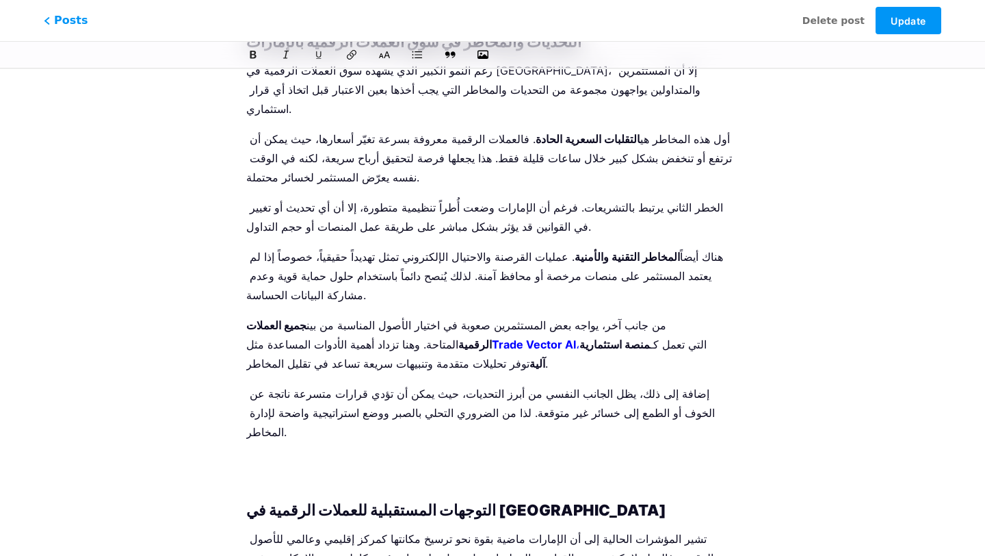
scroll to position [4253, 0]
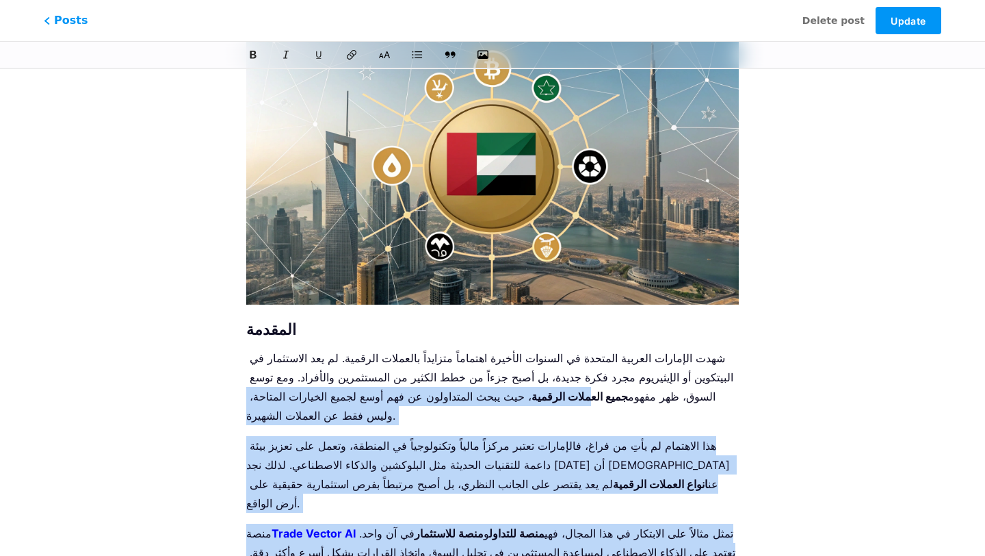
scroll to position [226, 0]
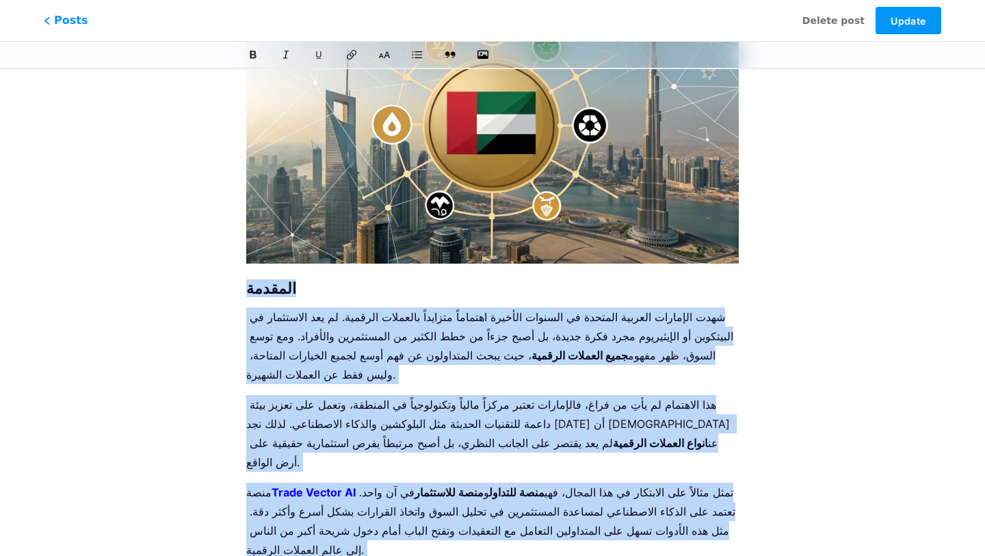
drag, startPoint x: 472, startPoint y: 443, endPoint x: 247, endPoint y: 289, distance: 272.7
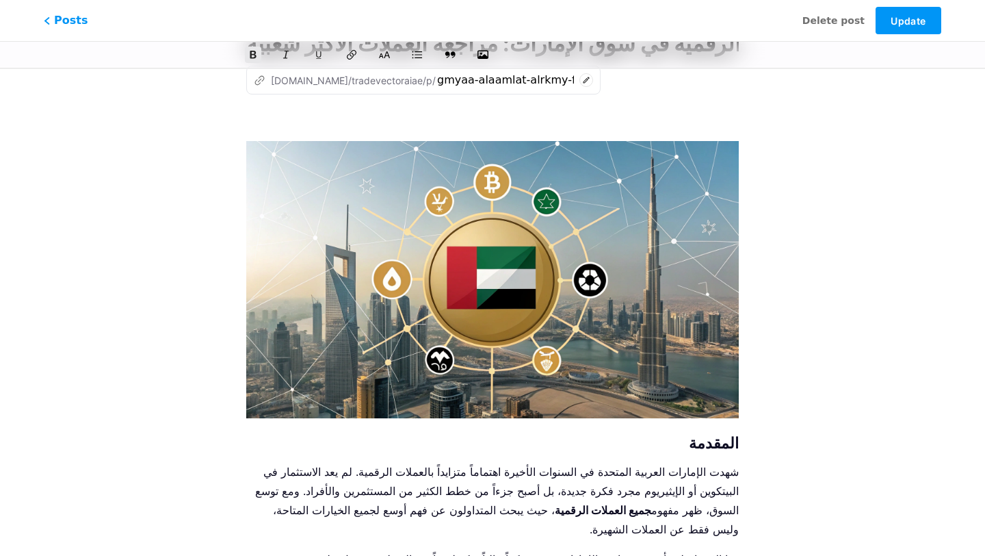
scroll to position [0, 0]
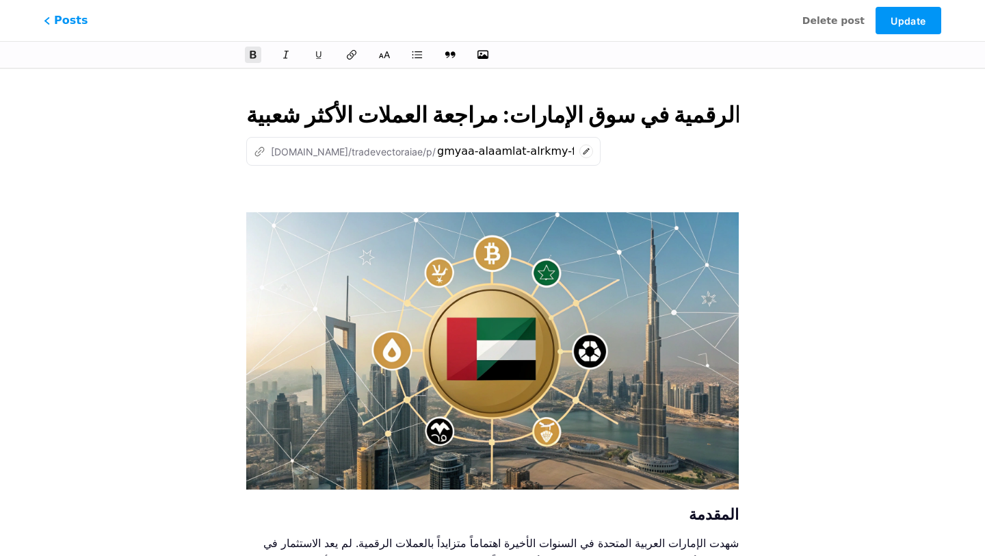
click at [552, 118] on input "جميع العملات الرقمية في سوق الإمارات: مراجعة العملات الأكثر شعبية" at bounding box center [492, 115] width 493 height 33
drag, startPoint x: 552, startPoint y: 118, endPoint x: 525, endPoint y: 115, distance: 27.6
click at [525, 115] on input "جميع العملات الرقمية في سوق الإمارات: مراجعة العملات الأكثر شعبية" at bounding box center [492, 115] width 493 height 33
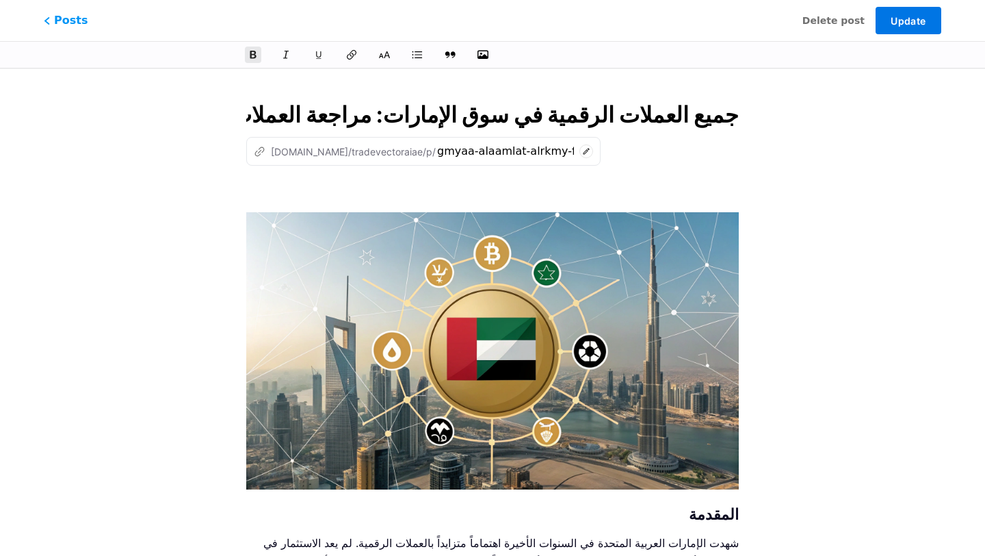
click at [899, 25] on span "Update" at bounding box center [908, 21] width 35 height 12
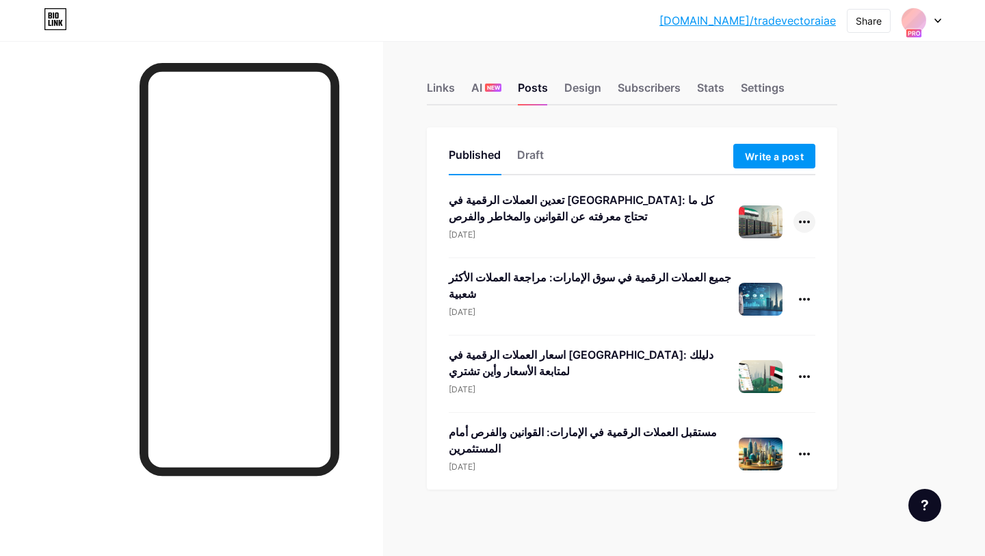
click at [807, 224] on div at bounding box center [805, 222] width 22 height 22
click at [887, 322] on div "Links AI NEW Posts Design Subscribers Stats Settings Published Draft Write a po…" at bounding box center [447, 302] width 895 height 522
click at [809, 221] on icon at bounding box center [804, 221] width 11 height 3
click at [770, 316] on li "Edit" at bounding box center [762, 309] width 105 height 28
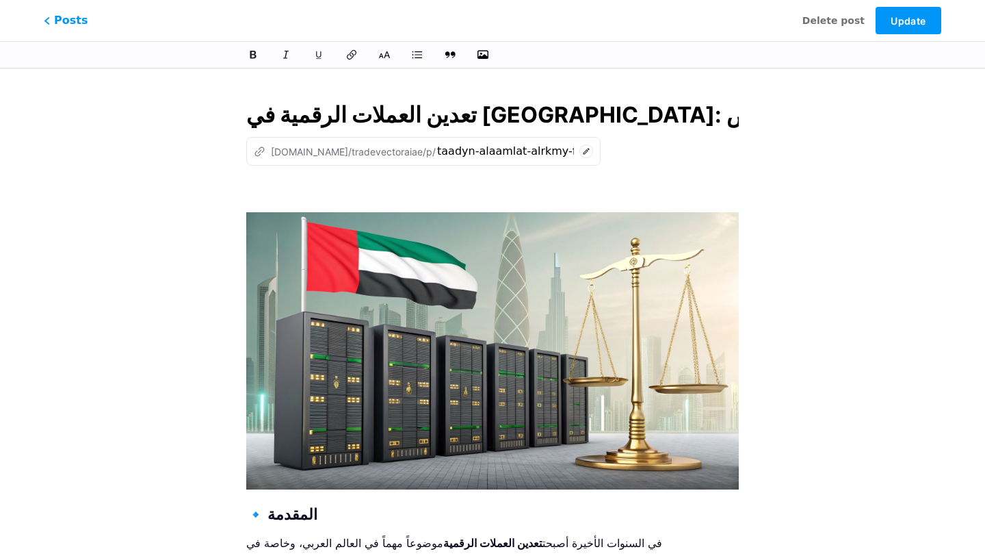
scroll to position [0, 242]
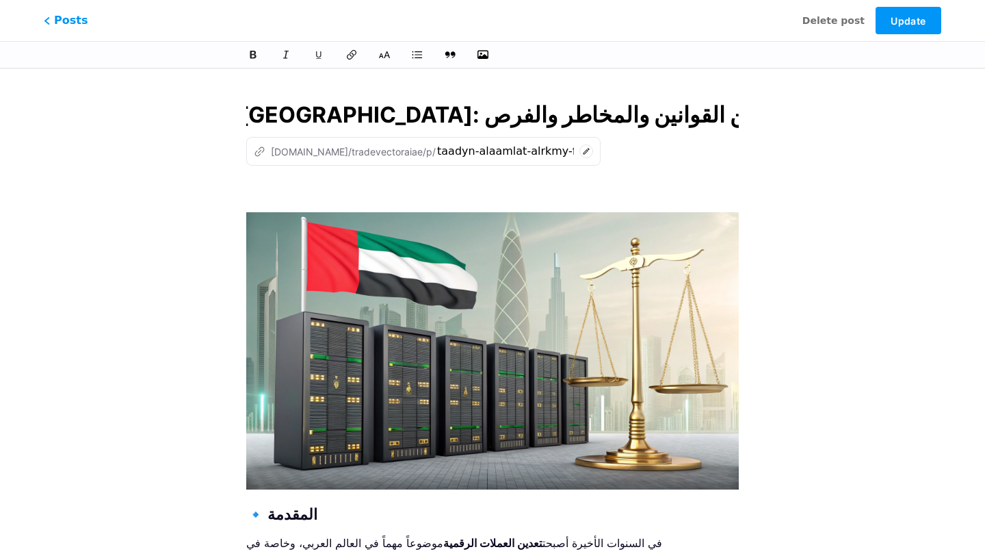
click at [582, 117] on input "تعدين العملات الرقمية في [GEOGRAPHIC_DATA]: كل ما تحتاج معرفته عن القوانين والم…" at bounding box center [492, 115] width 493 height 33
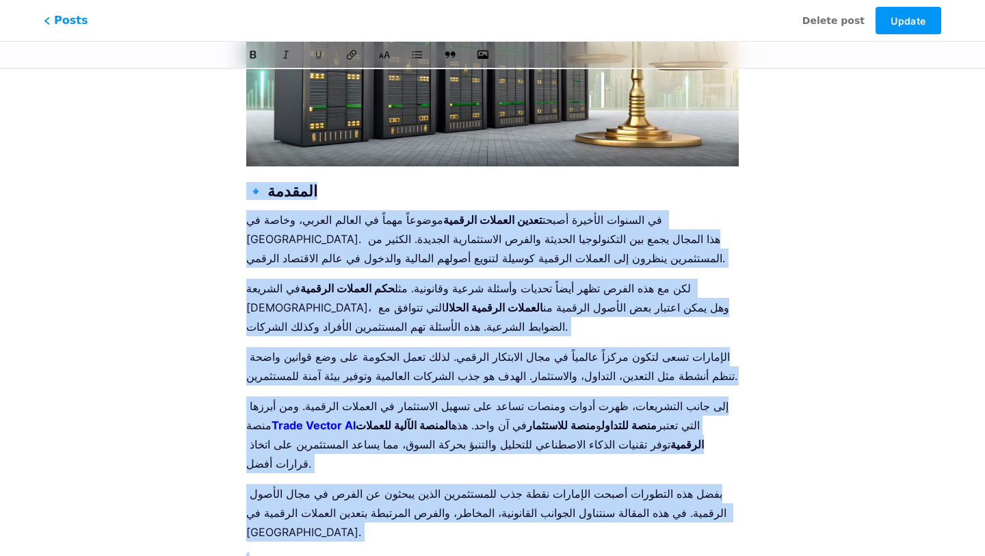
scroll to position [170, 0]
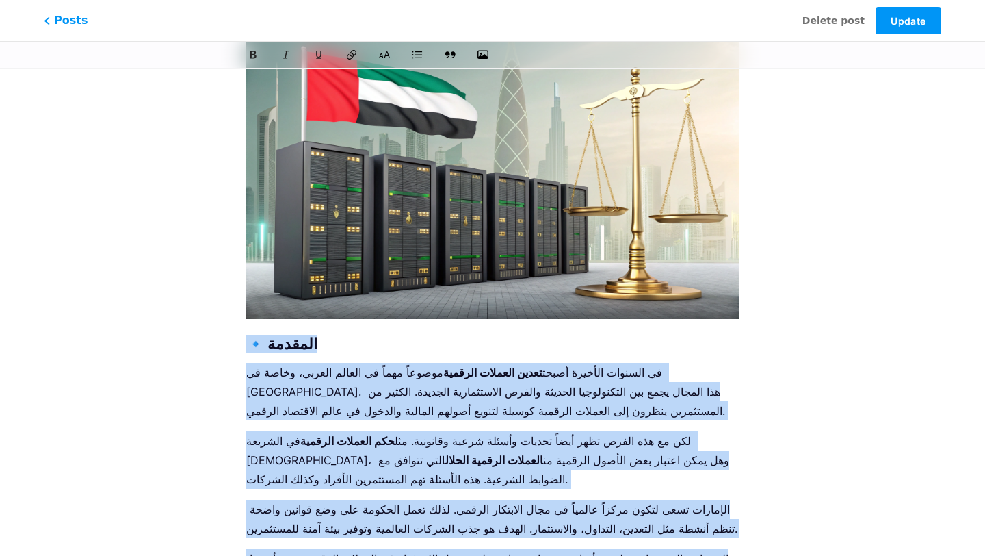
drag, startPoint x: 634, startPoint y: 387, endPoint x: 229, endPoint y: 341, distance: 407.6
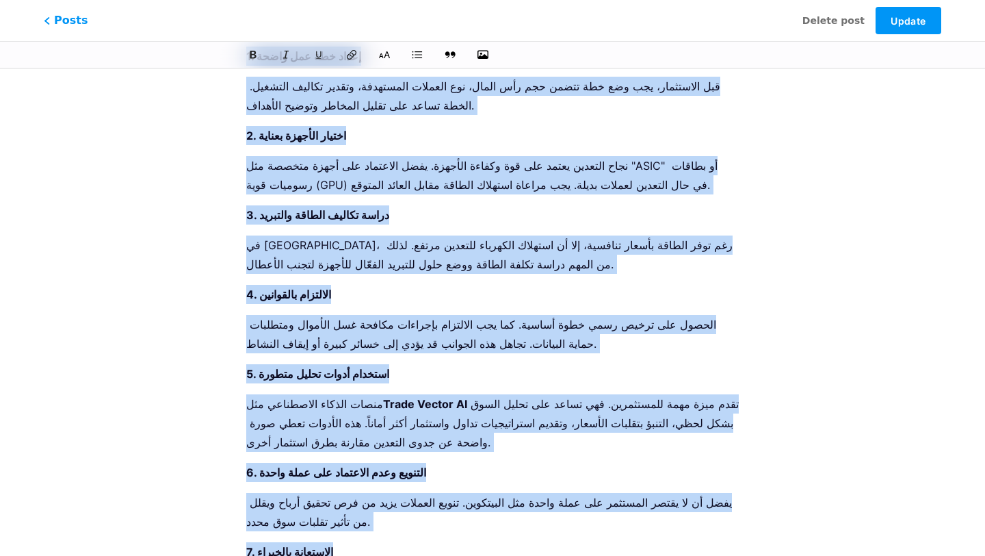
scroll to position [4578, 0]
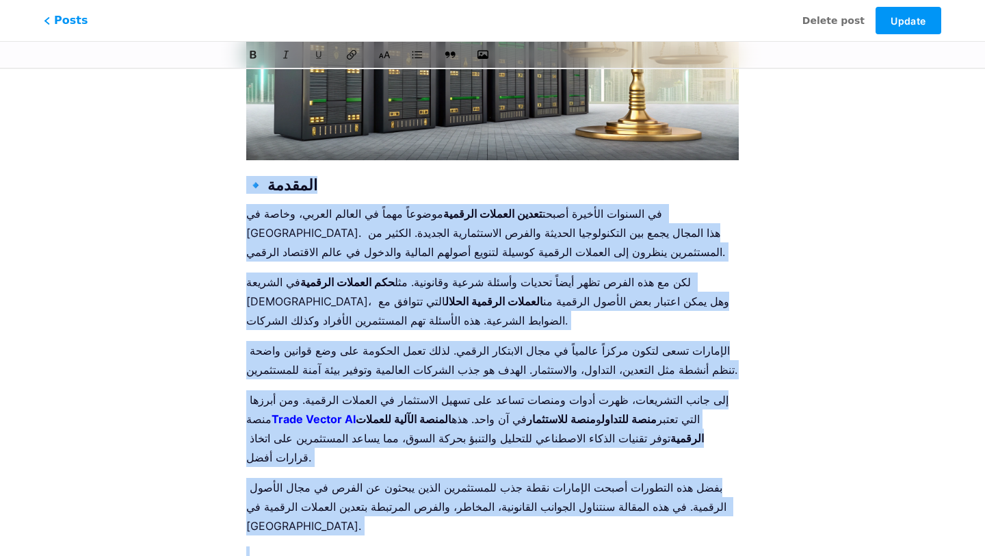
scroll to position [21, 0]
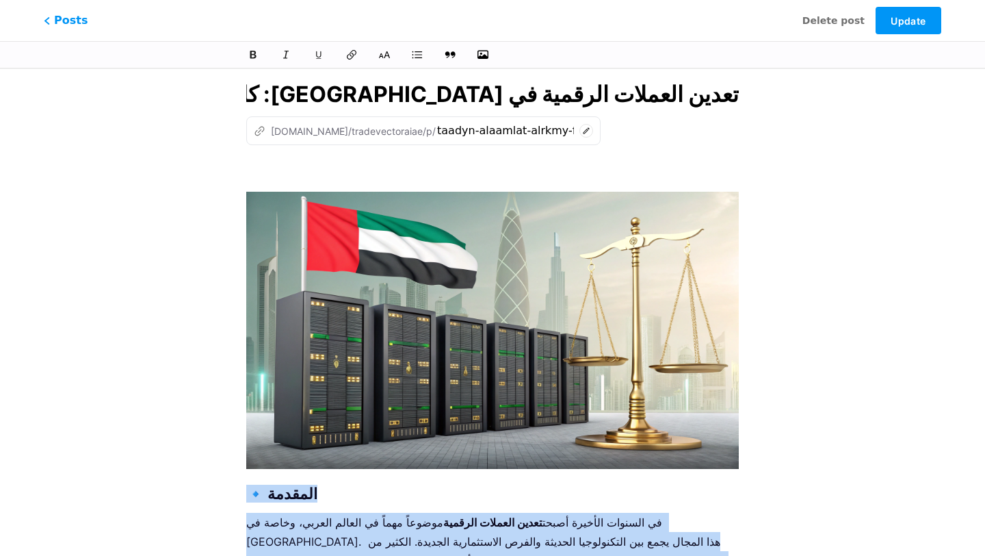
drag, startPoint x: 707, startPoint y: 532, endPoint x: 241, endPoint y: 488, distance: 468.8
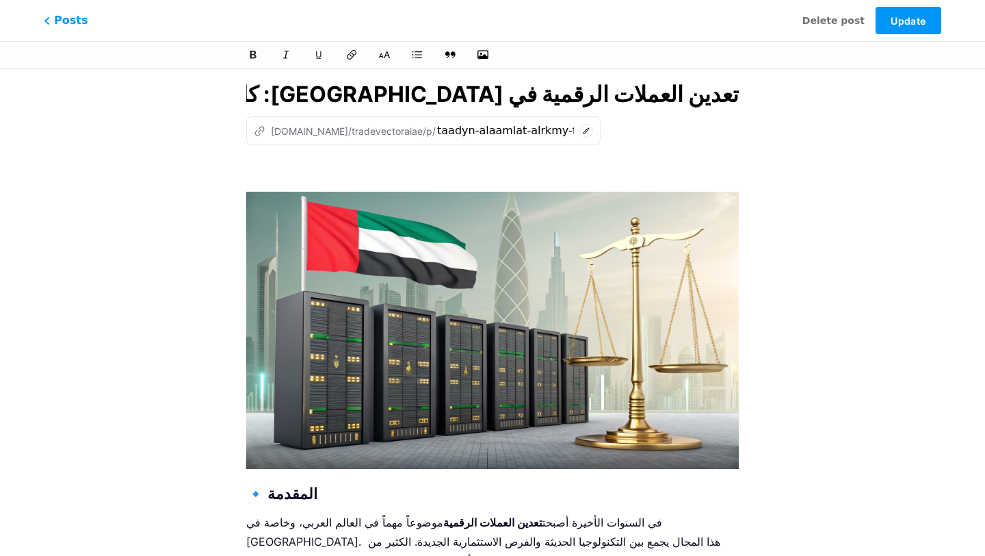
scroll to position [4581, 0]
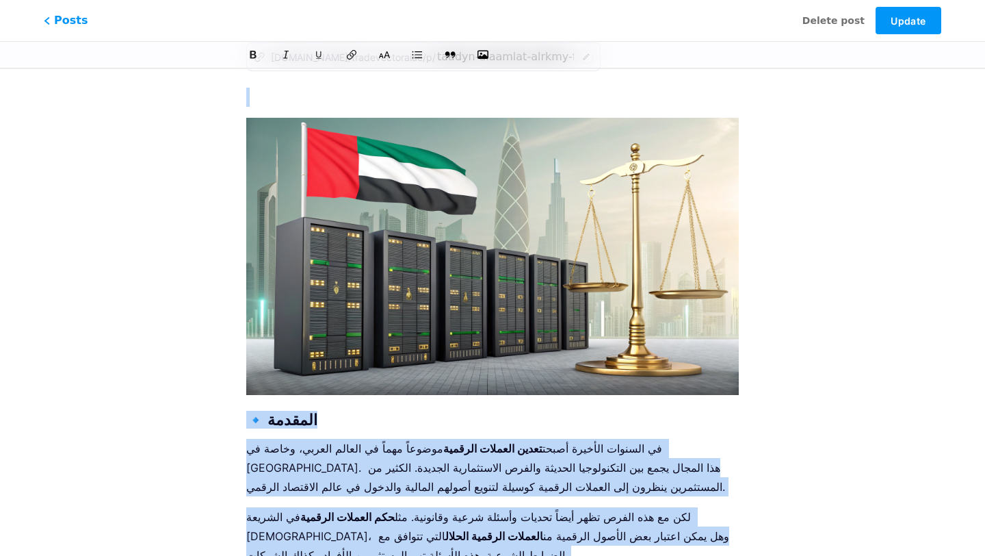
scroll to position [220, 0]
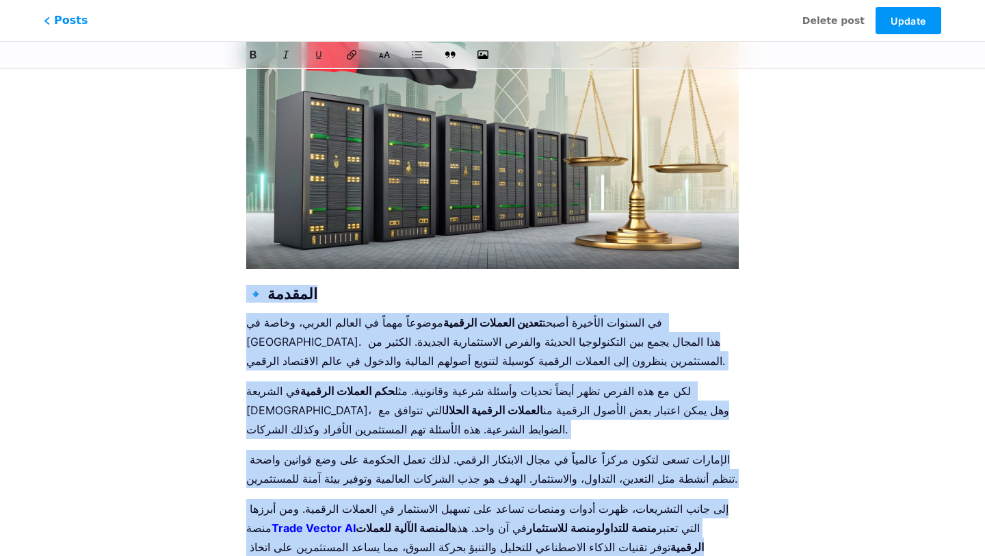
drag, startPoint x: 713, startPoint y: 523, endPoint x: 253, endPoint y: 281, distance: 519.7
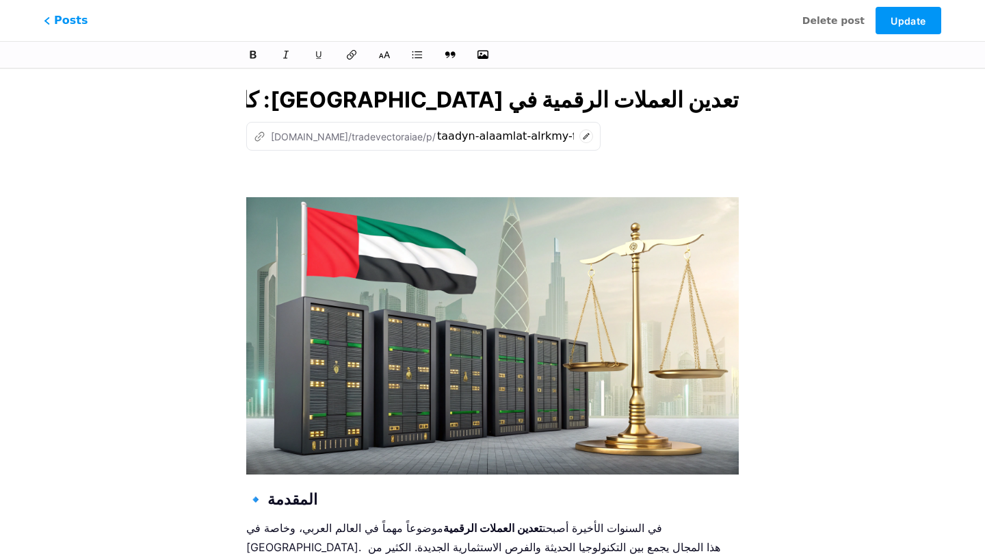
click at [506, 103] on input "تعدين العملات الرقمية في [GEOGRAPHIC_DATA]: كل ما تحتاج معرفته عن القوانين والم…" at bounding box center [492, 99] width 493 height 33
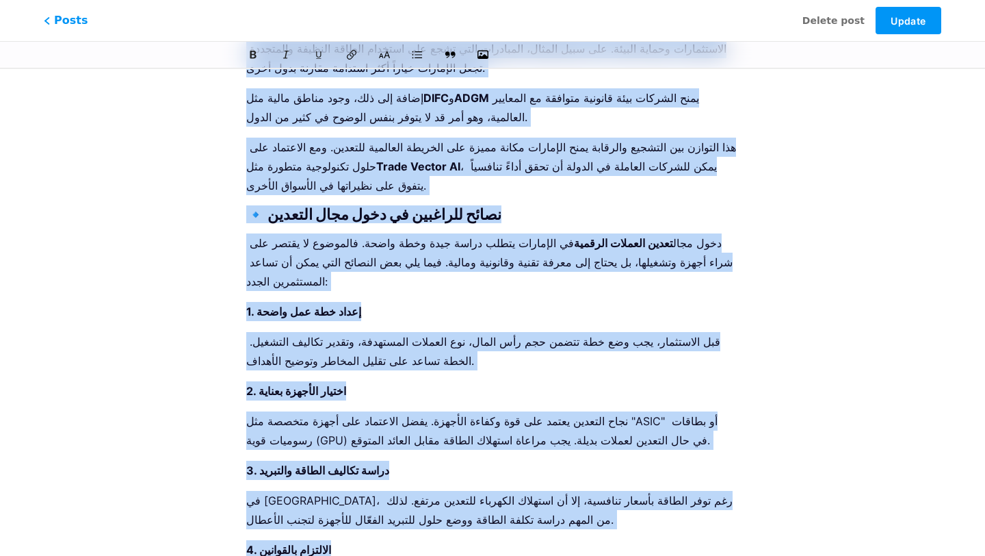
scroll to position [4655, 0]
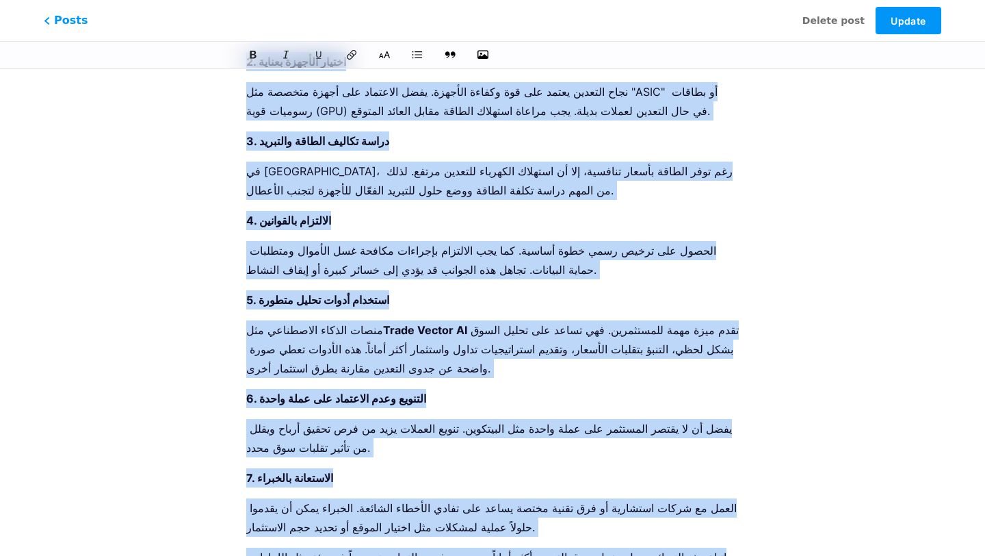
drag, startPoint x: 248, startPoint y: 249, endPoint x: 388, endPoint y: 493, distance: 281.7
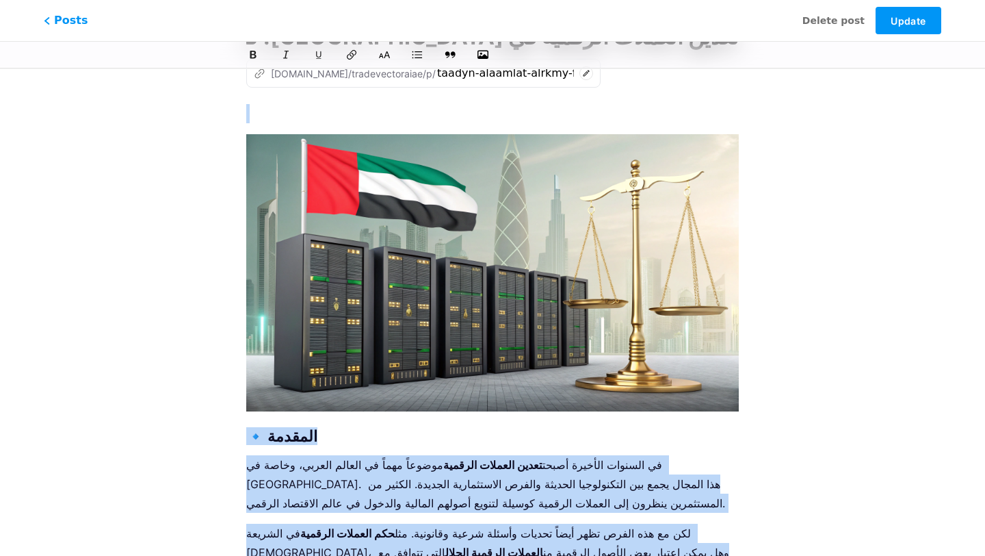
scroll to position [80, 0]
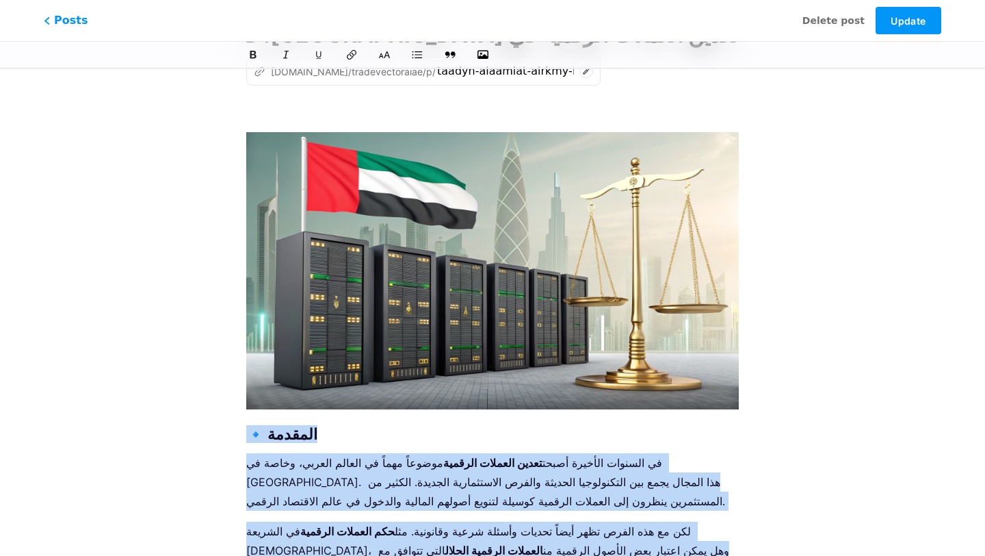
drag, startPoint x: 376, startPoint y: 494, endPoint x: 247, endPoint y: 432, distance: 142.6
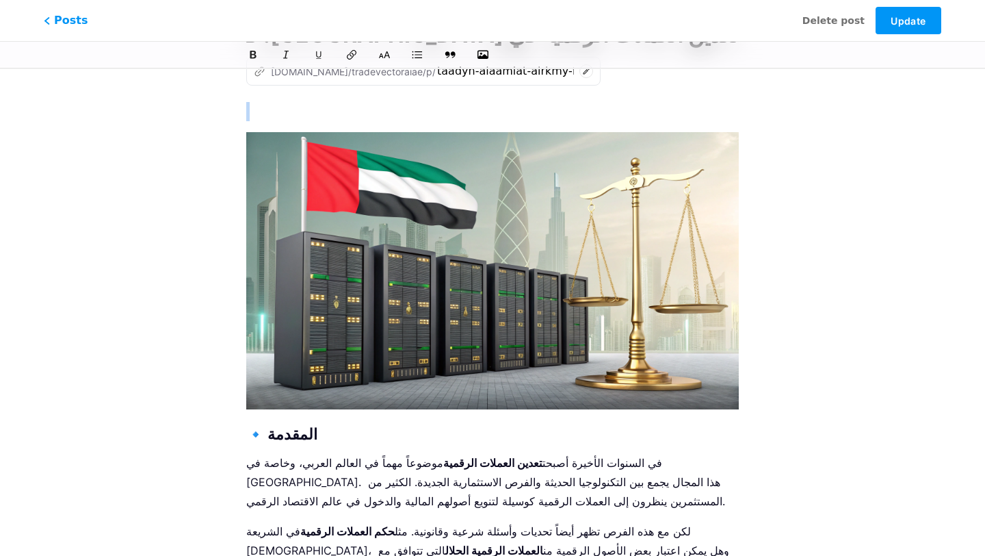
click at [668, 460] on p "في السنوات الأخيرة أصبحت تعدين العملات الرقمية موضوعاً مهماً في العالم العربي، …" at bounding box center [492, 481] width 493 height 57
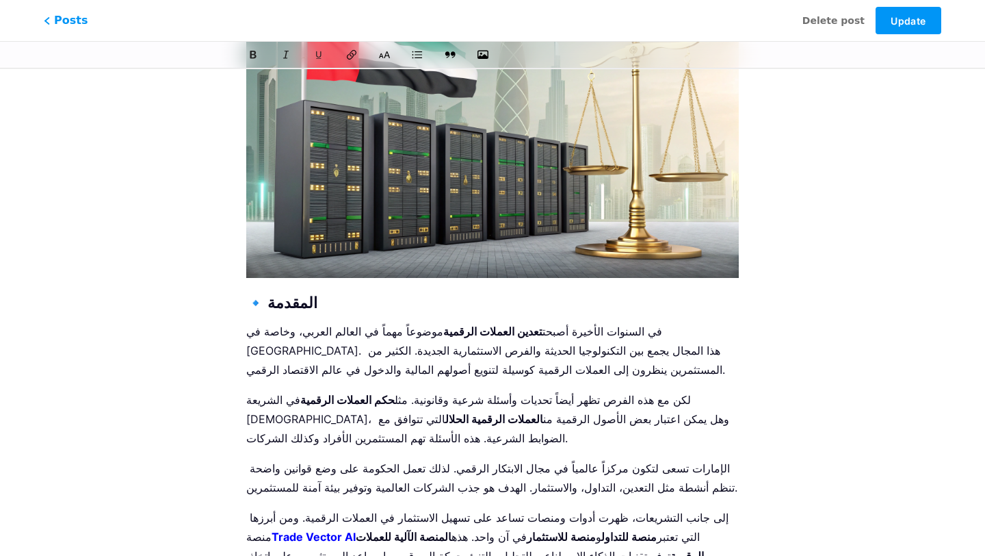
scroll to position [237, 0]
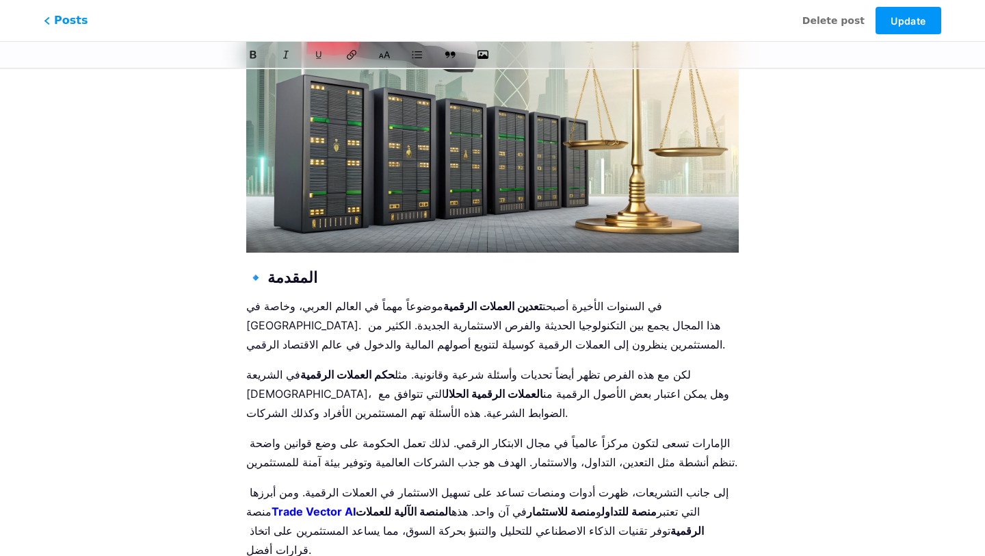
click at [287, 285] on strong "🔹 المقدمة" at bounding box center [281, 277] width 71 height 18
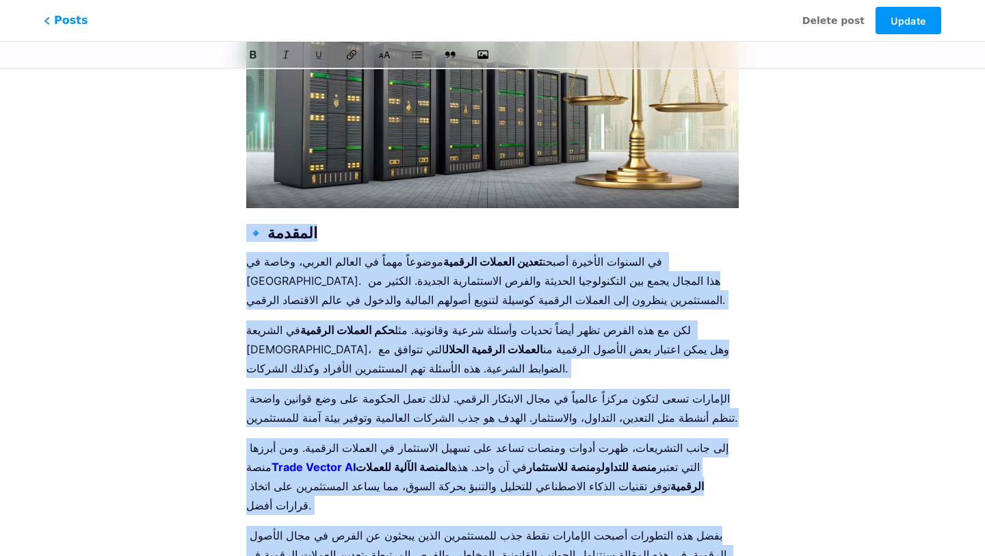
scroll to position [0, 0]
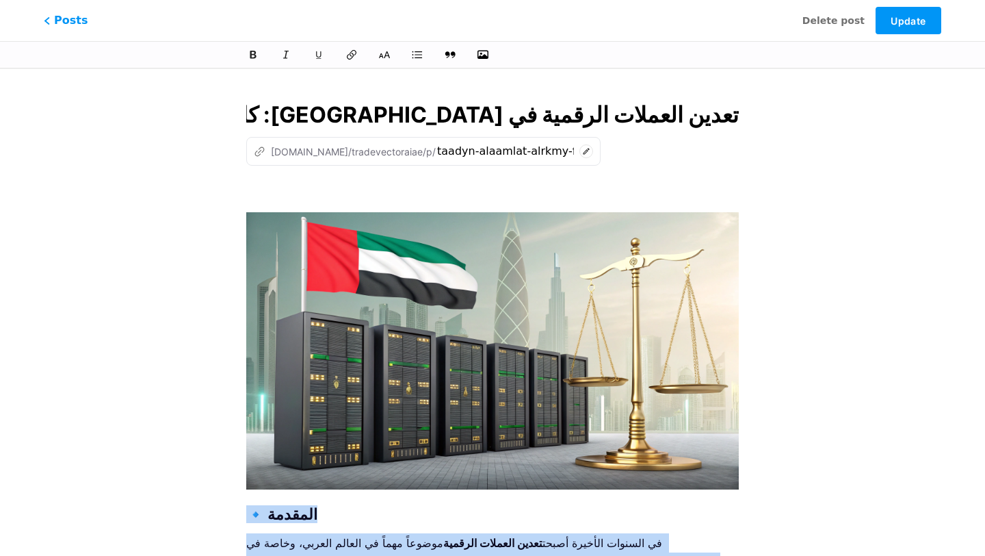
drag, startPoint x: 590, startPoint y: 465, endPoint x: 244, endPoint y: 509, distance: 349.7
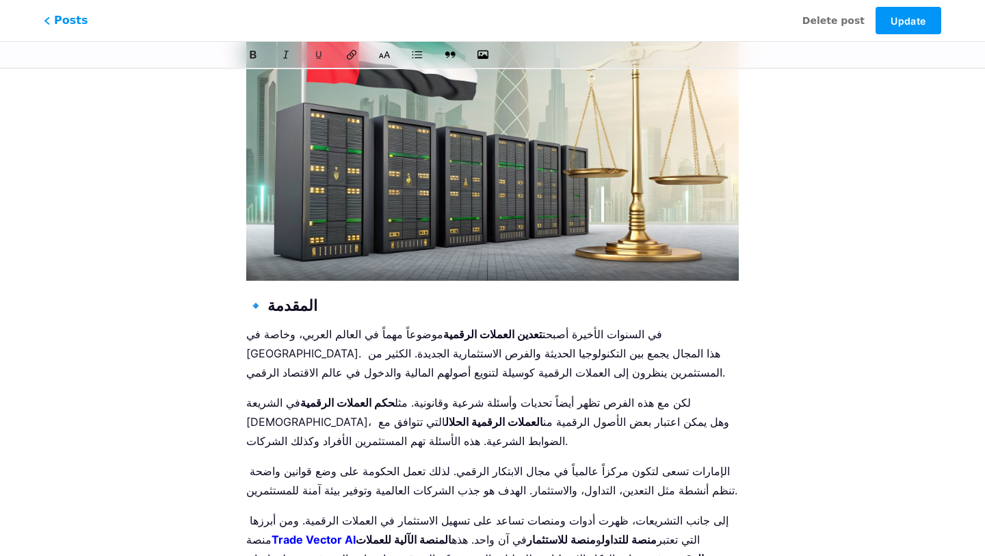
scroll to position [248, 0]
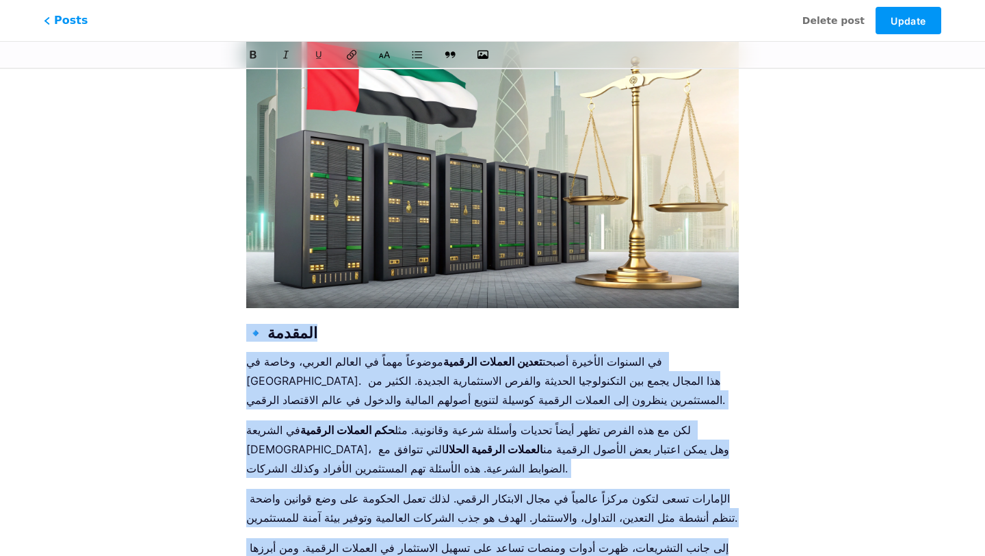
scroll to position [155, 0]
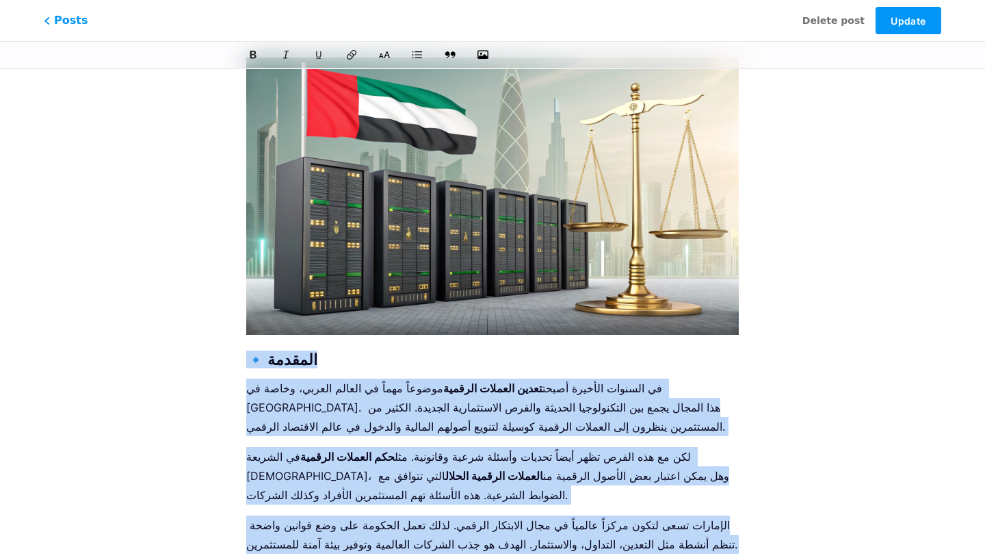
drag, startPoint x: 360, startPoint y: 405, endPoint x: 249, endPoint y: 343, distance: 126.8
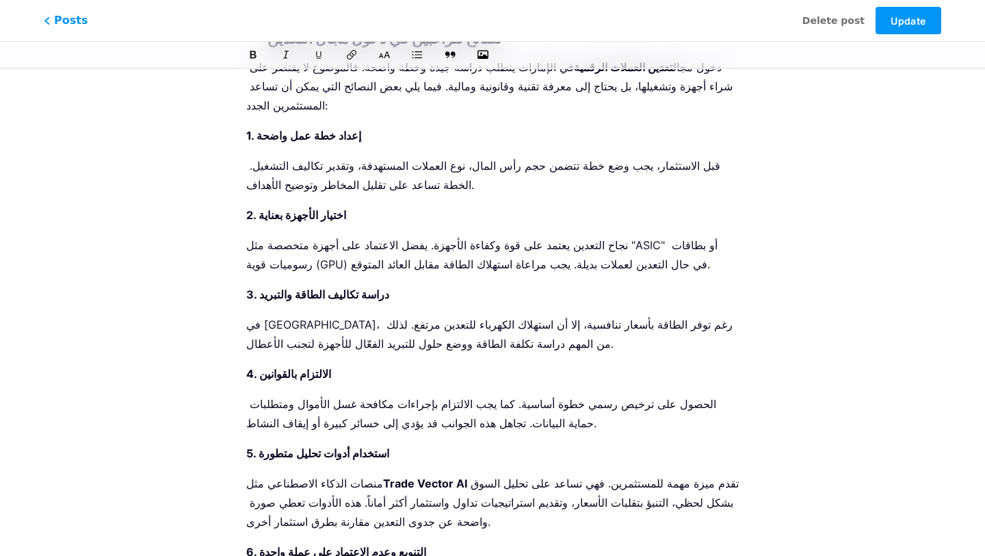
scroll to position [4693, 0]
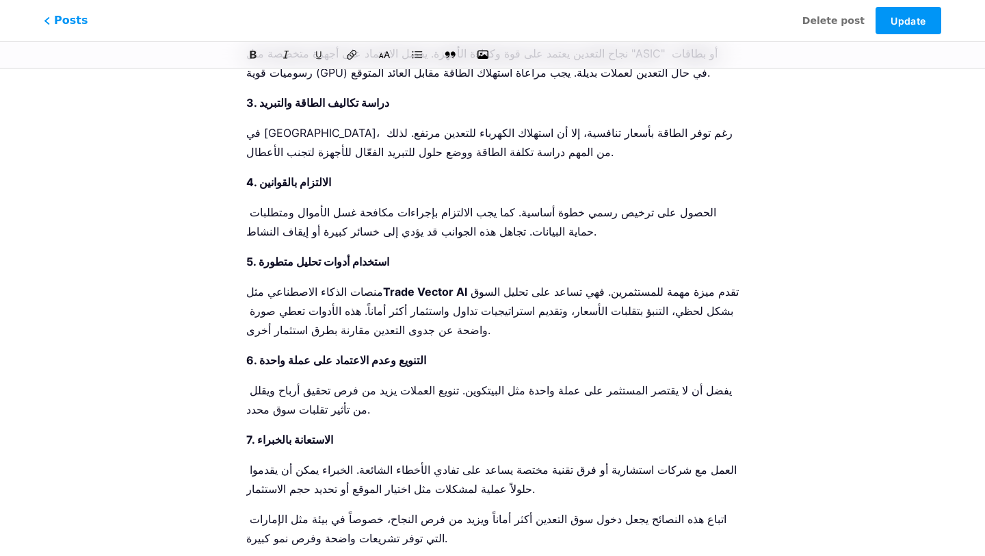
drag, startPoint x: 493, startPoint y: 435, endPoint x: 237, endPoint y: 135, distance: 394.2
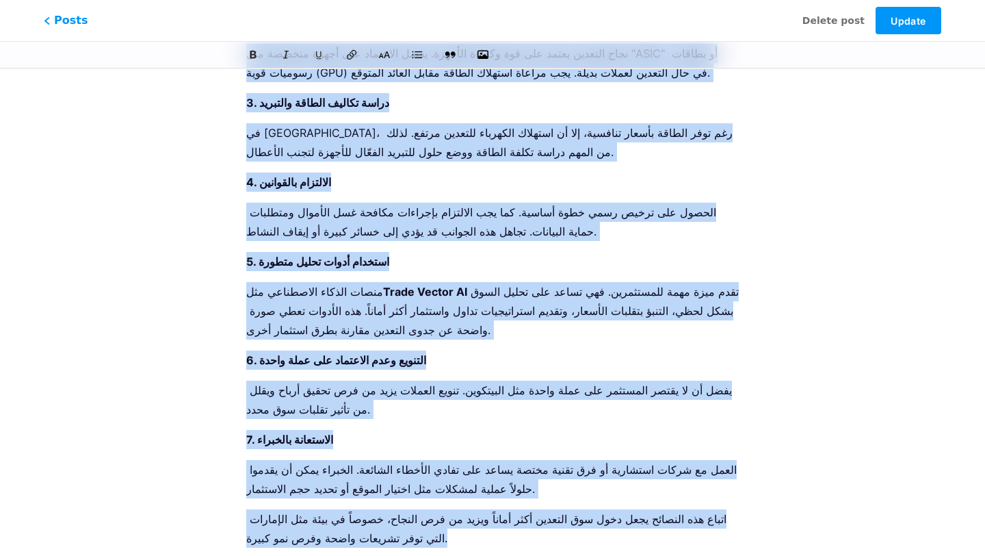
scroll to position [4674, 0]
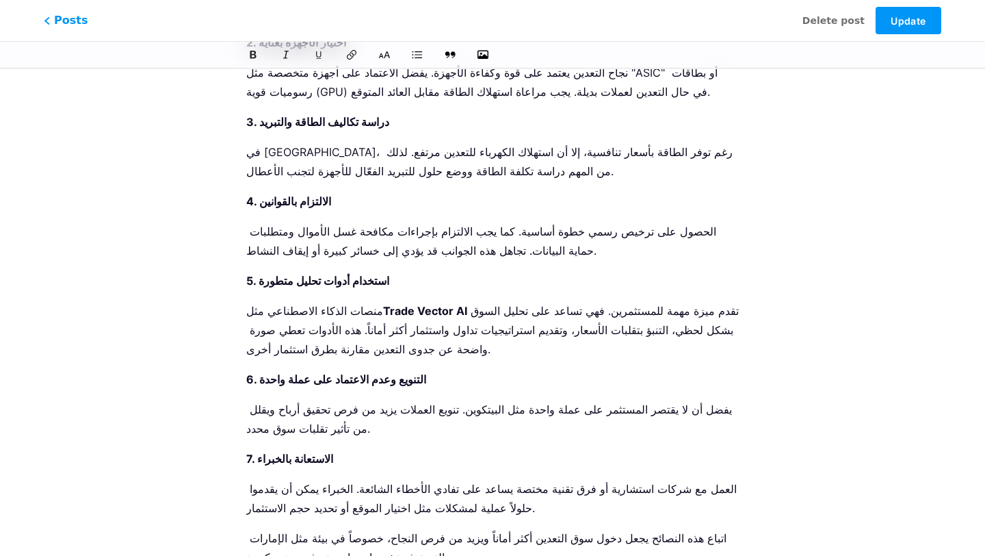
drag, startPoint x: 246, startPoint y: 160, endPoint x: 619, endPoint y: 439, distance: 465.3
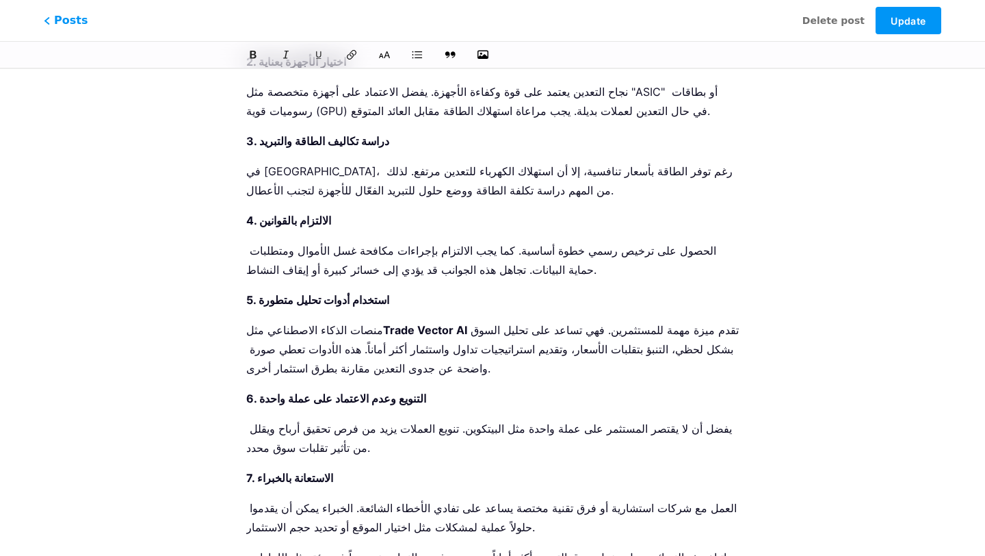
drag, startPoint x: 658, startPoint y: 495, endPoint x: 242, endPoint y: 162, distance: 533.5
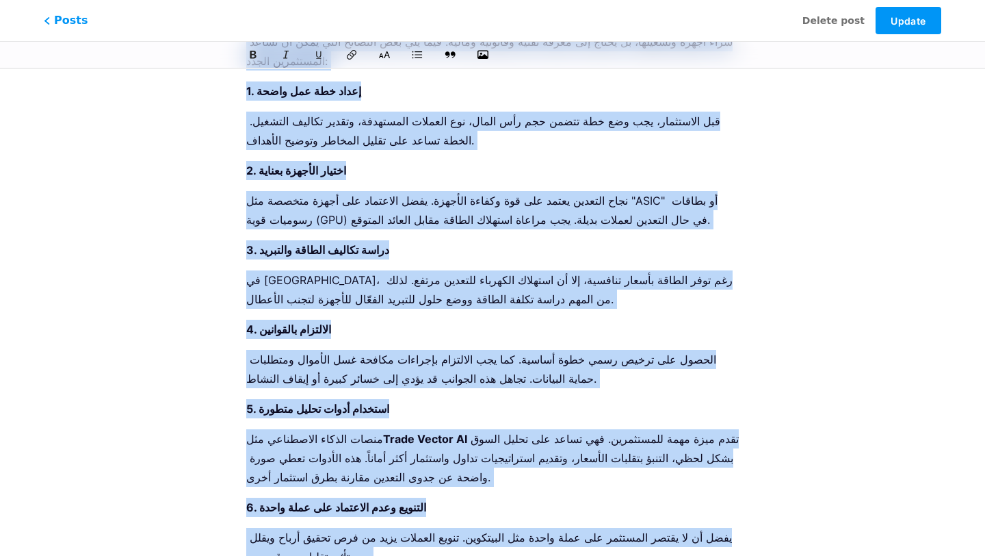
scroll to position [4545, 0]
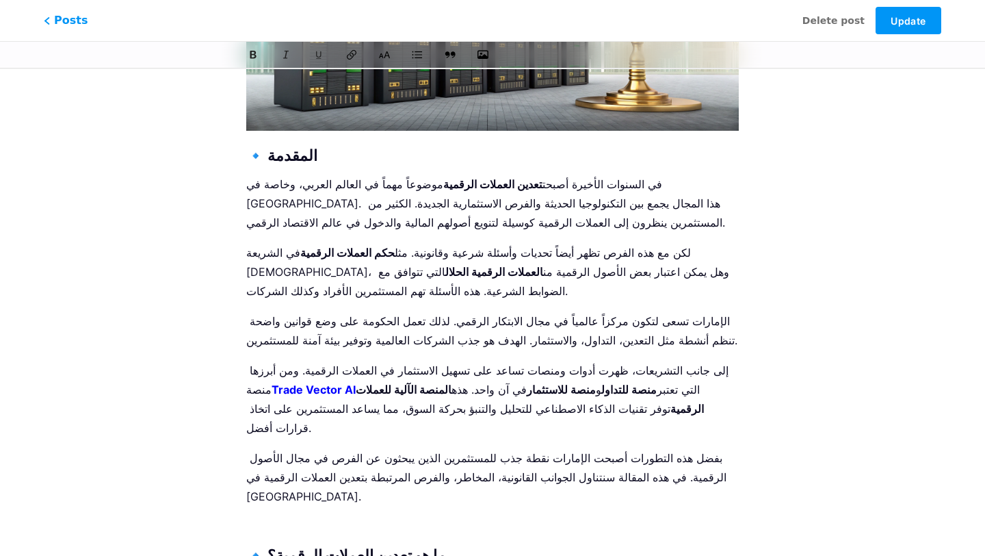
scroll to position [332, 0]
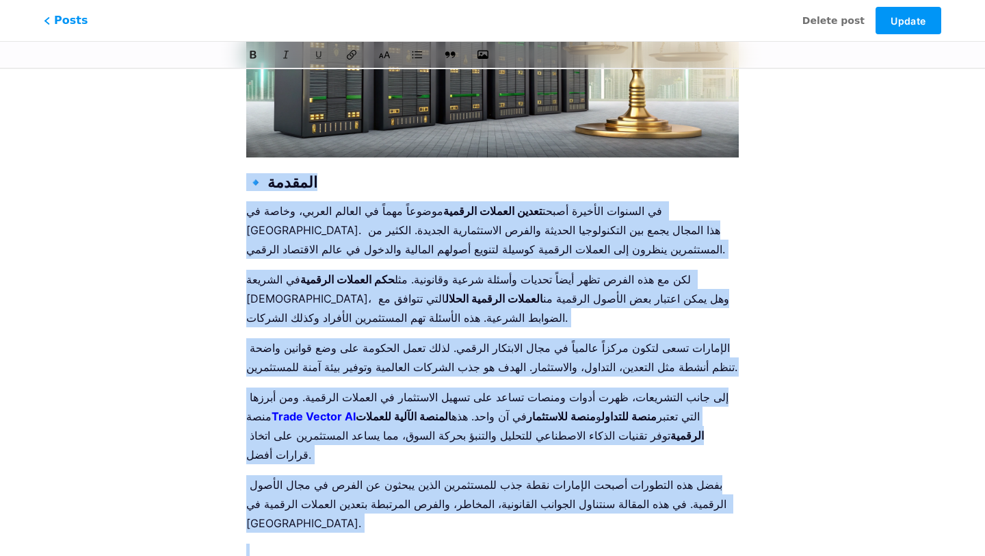
drag, startPoint x: 251, startPoint y: 182, endPoint x: 276, endPoint y: 497, distance: 315.7
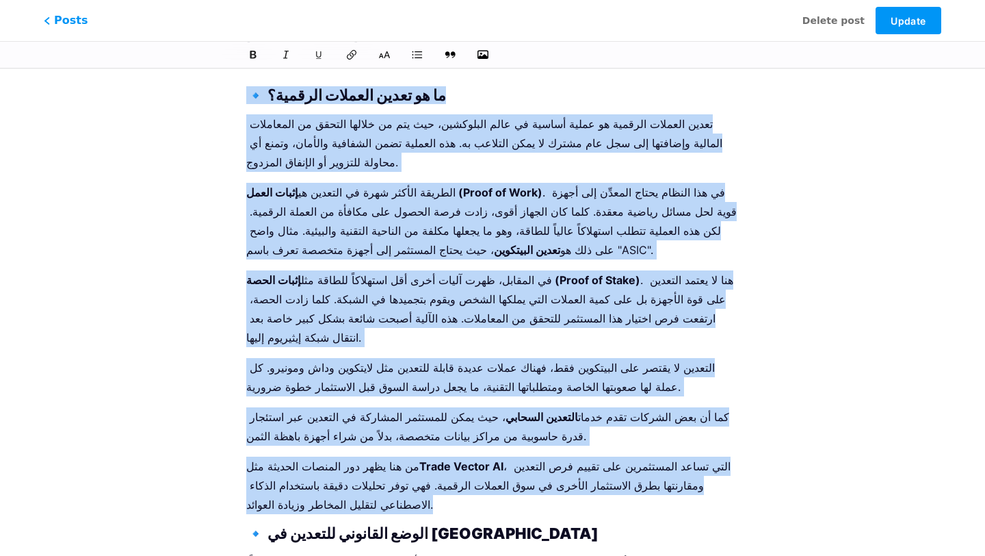
scroll to position [816, 0]
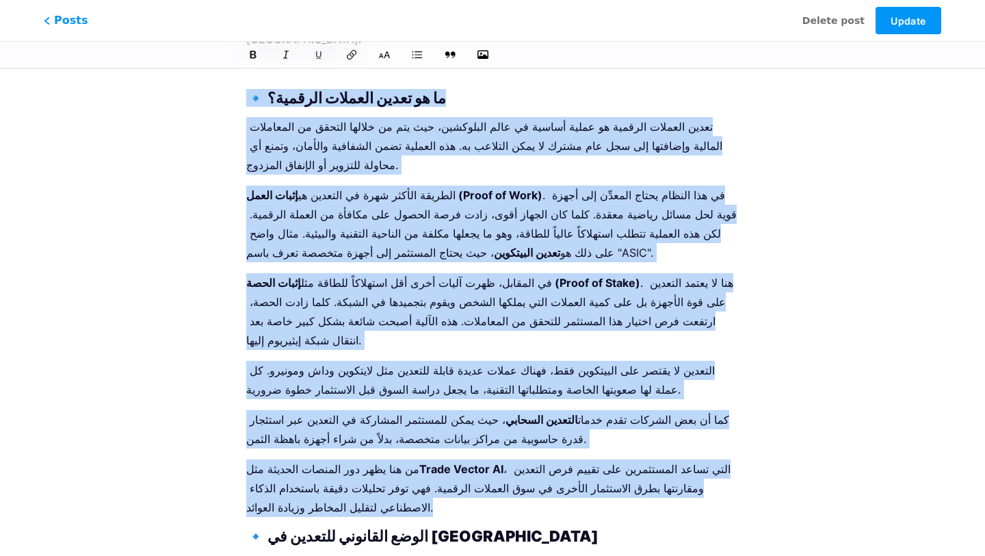
drag, startPoint x: 246, startPoint y: 118, endPoint x: 353, endPoint y: 424, distance: 324.2
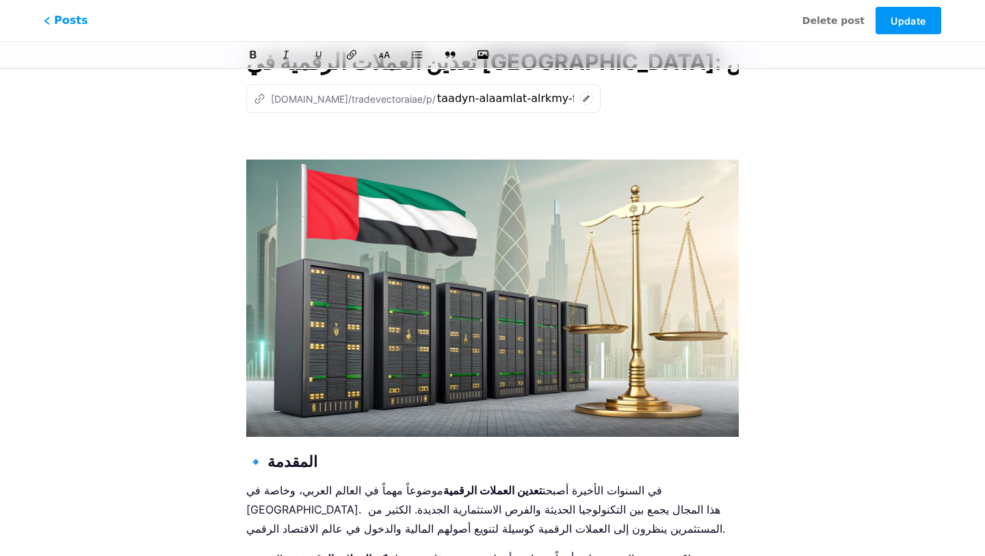
scroll to position [0, 0]
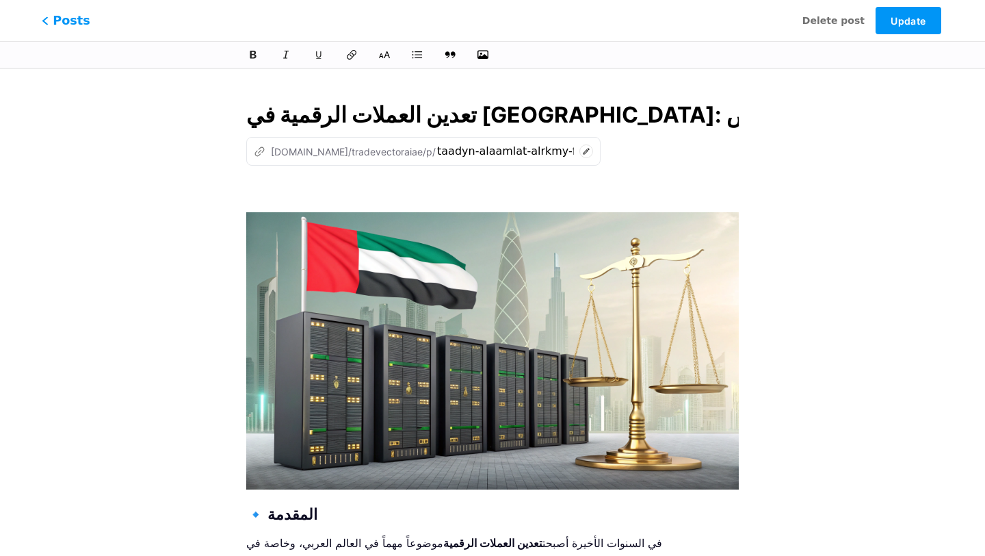
click at [72, 23] on span "Posts" at bounding box center [66, 21] width 49 height 18
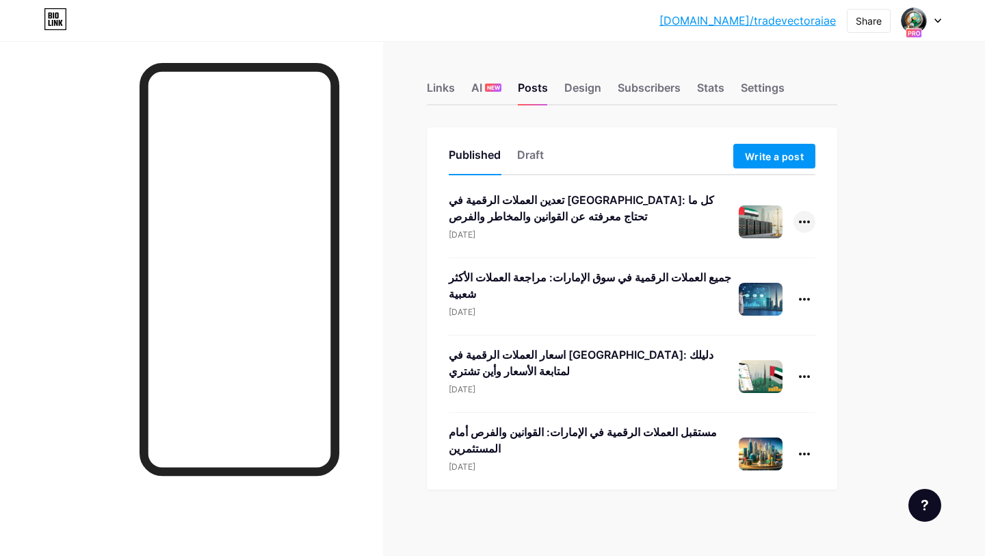
click at [809, 223] on div at bounding box center [805, 222] width 22 height 22
click at [780, 304] on li "Edit" at bounding box center [762, 309] width 105 height 28
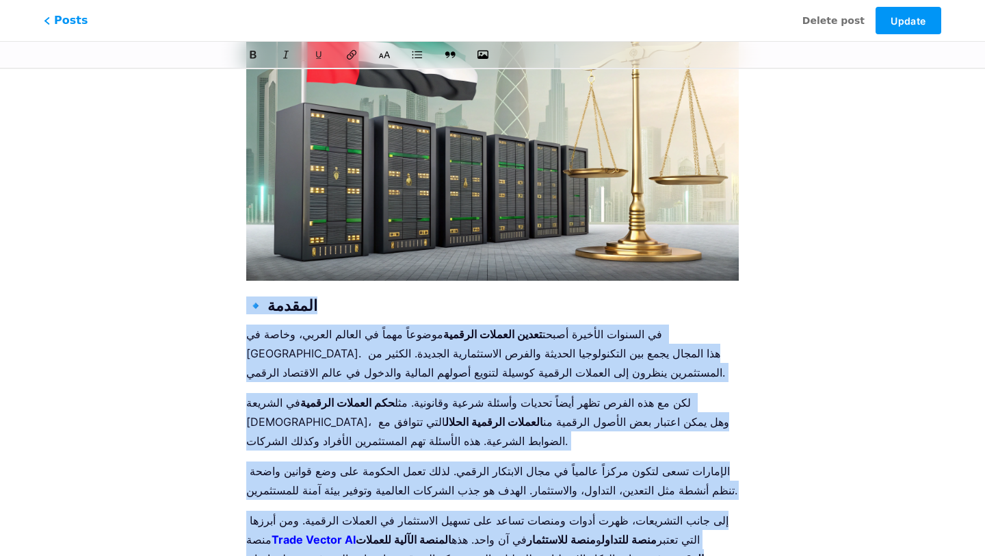
scroll to position [8, 0]
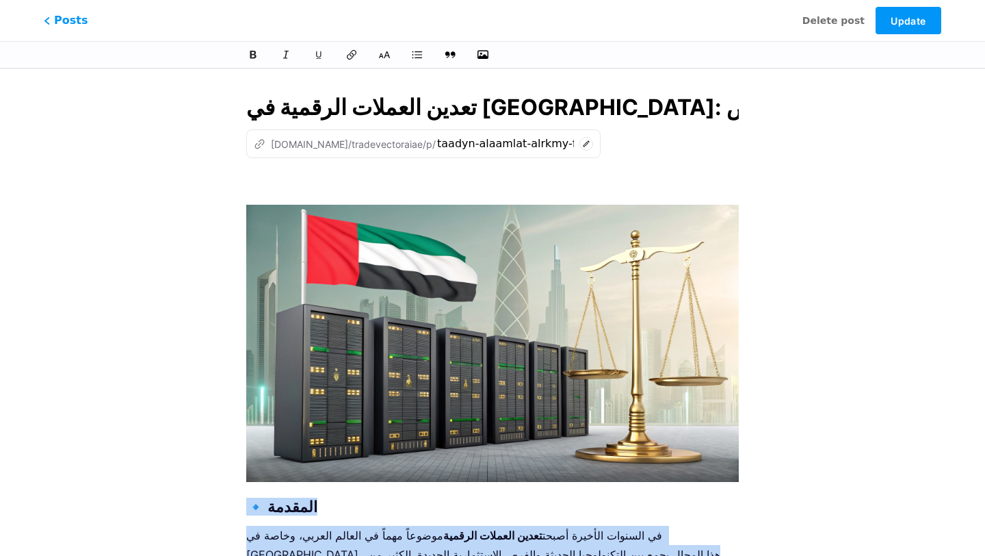
drag, startPoint x: 462, startPoint y: 409, endPoint x: 239, endPoint y: 495, distance: 239.1
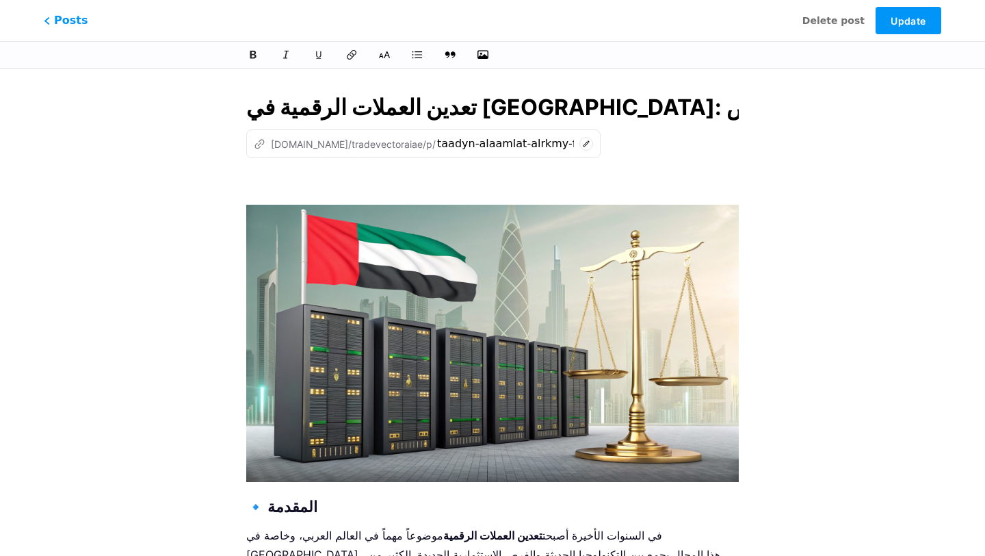
scroll to position [4581, 0]
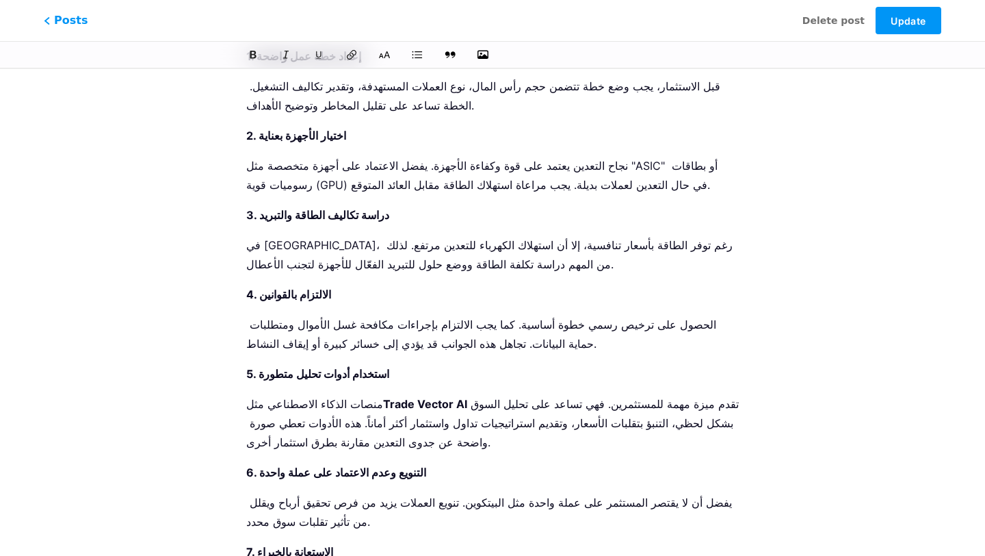
drag, startPoint x: 706, startPoint y: 521, endPoint x: 226, endPoint y: 241, distance: 556.2
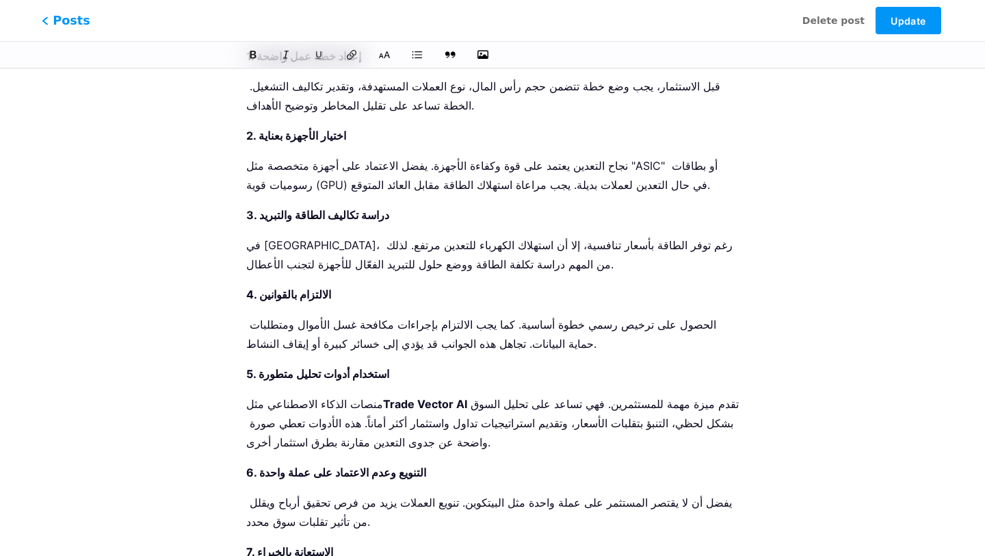
click at [53, 15] on span "Posts" at bounding box center [66, 21] width 49 height 18
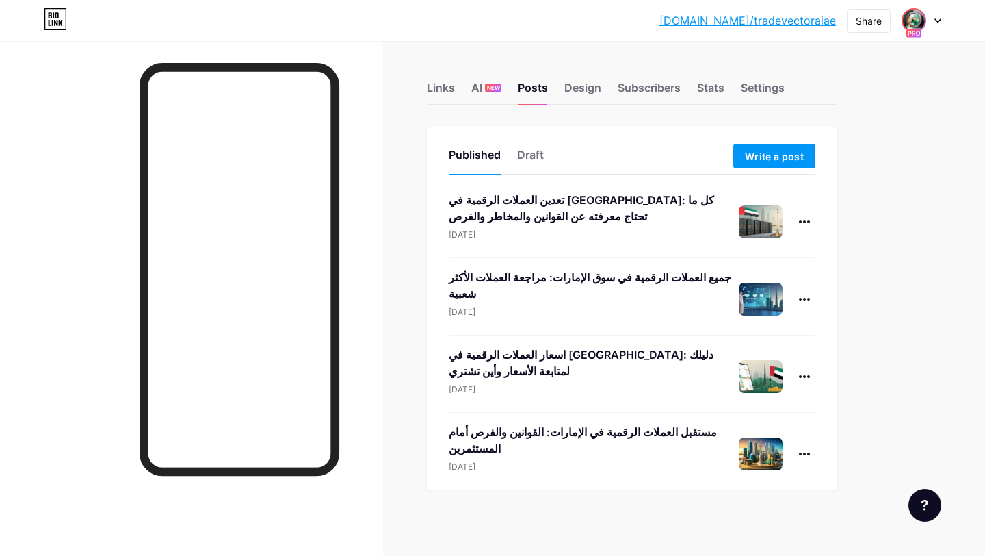
click at [916, 26] on img at bounding box center [914, 21] width 22 height 22
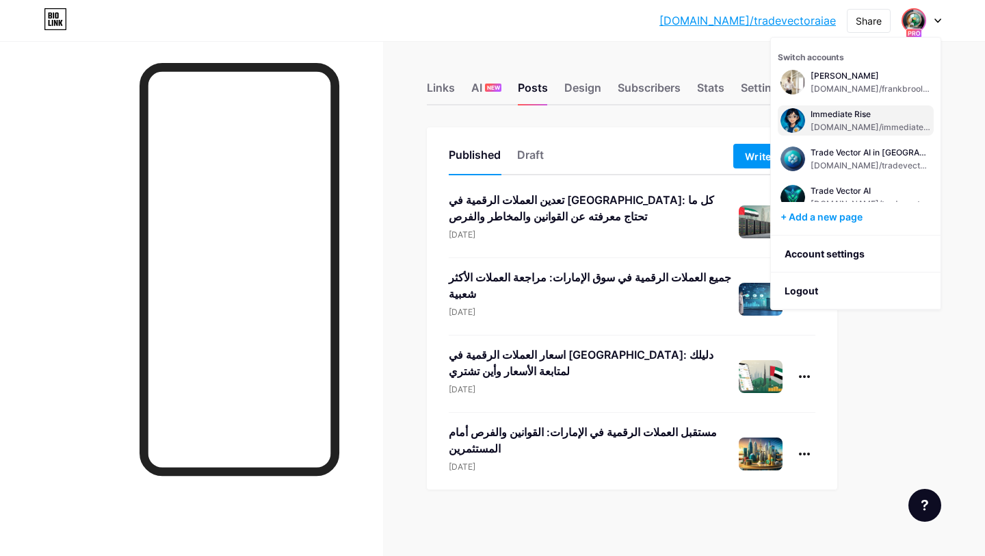
scroll to position [55, 0]
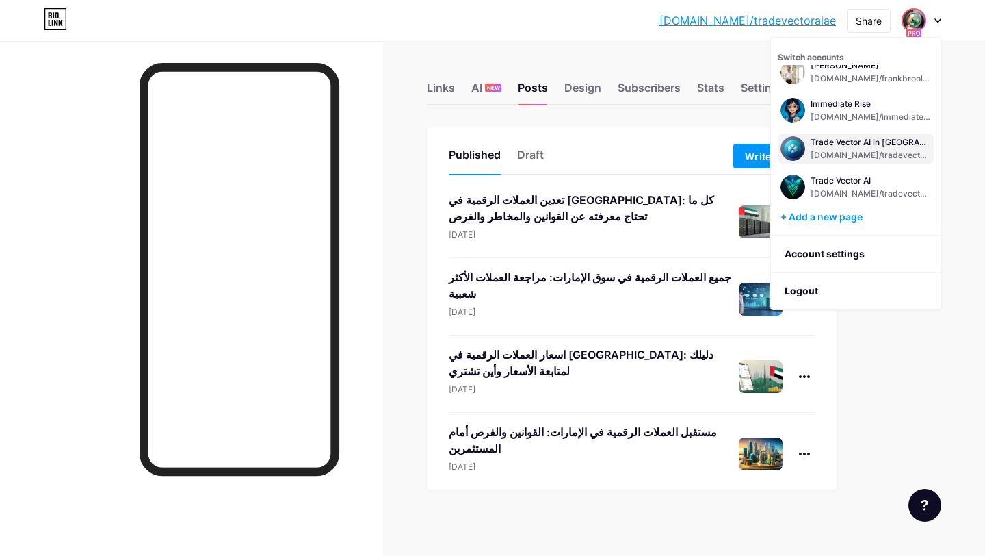
click at [855, 150] on div "[DOMAIN_NAME]/tradevectoraiom" at bounding box center [871, 155] width 120 height 11
